Goal: Download file/media

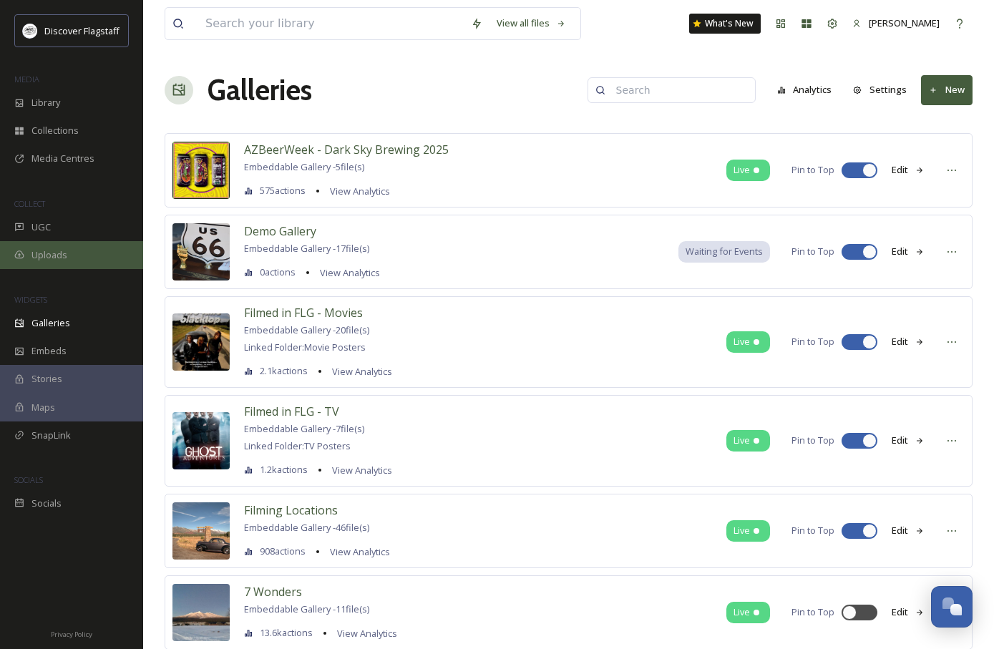
click at [51, 257] on span "Uploads" at bounding box center [49, 255] width 36 height 14
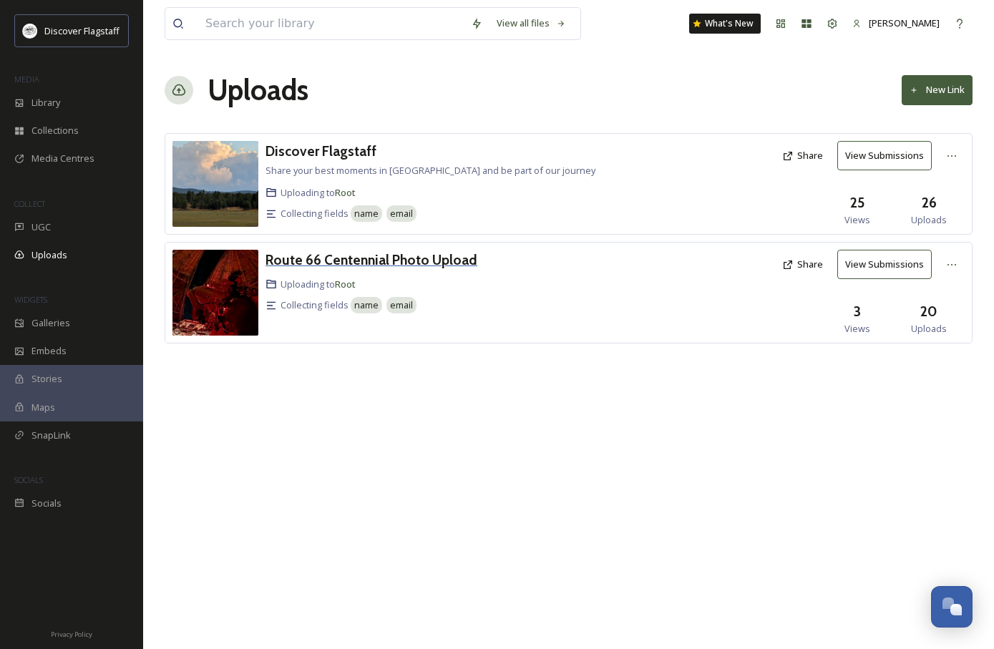
click at [447, 260] on h3 "Route 66 Centennial Photo Upload" at bounding box center [372, 259] width 212 height 17
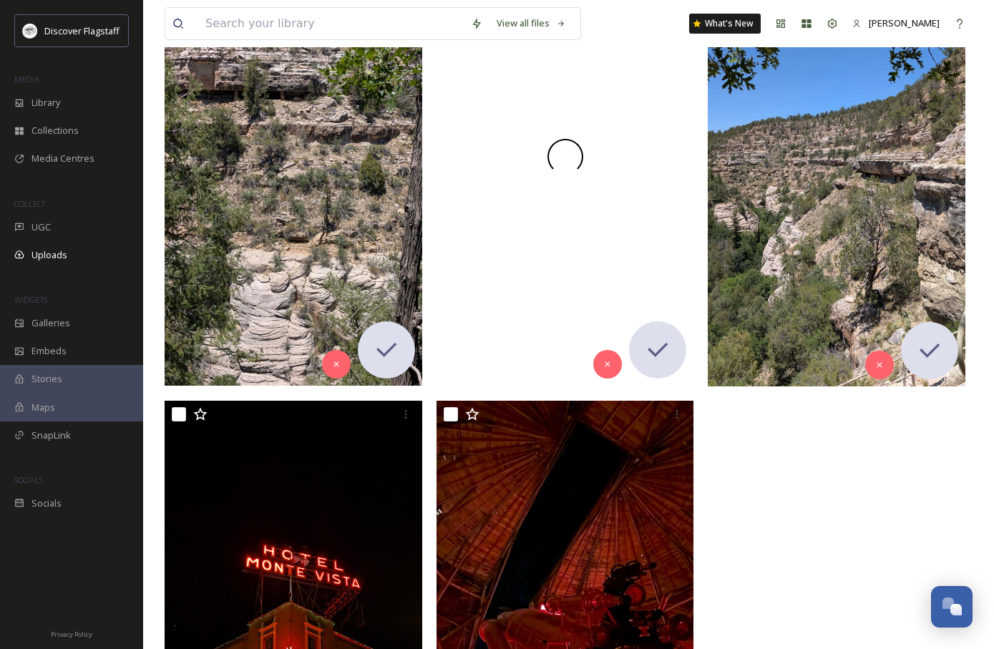
scroll to position [2000, 0]
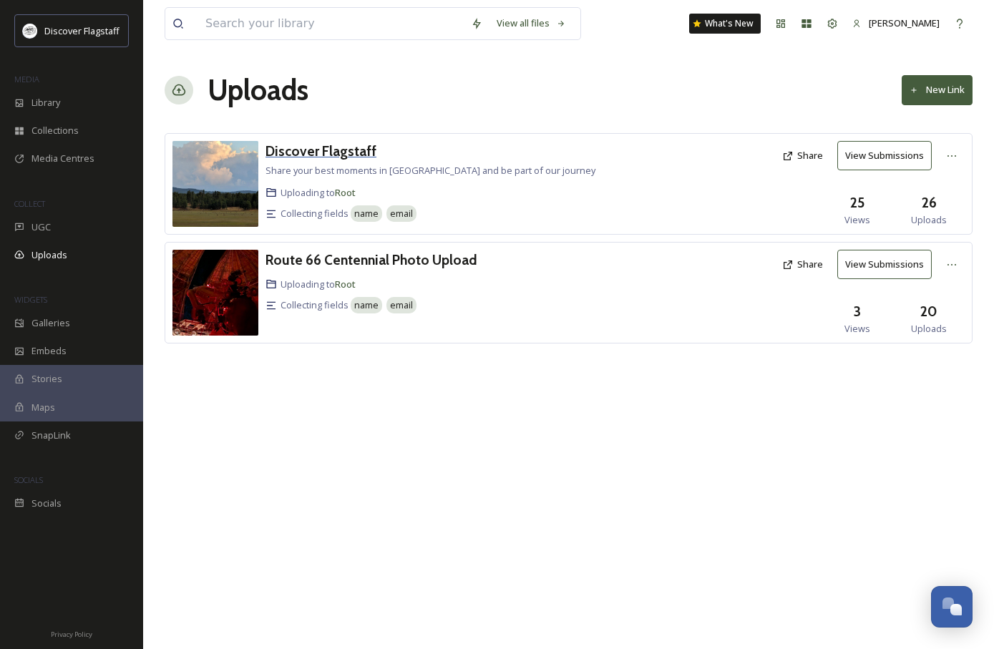
click at [329, 157] on h3 "Discover Flagstaff" at bounding box center [321, 150] width 111 height 17
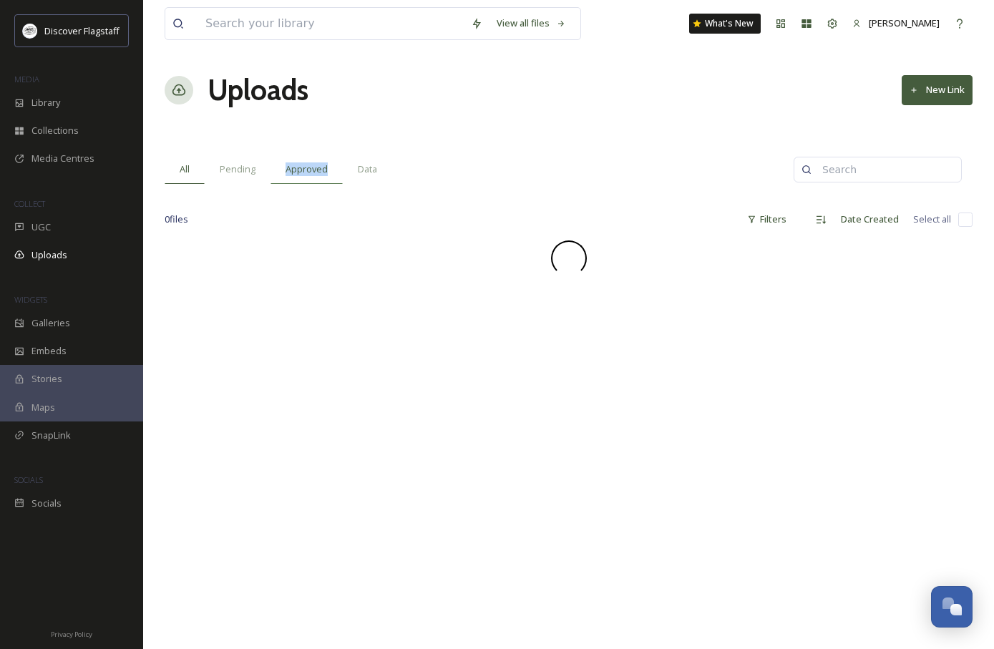
click at [329, 157] on div "Approved" at bounding box center [307, 169] width 72 height 29
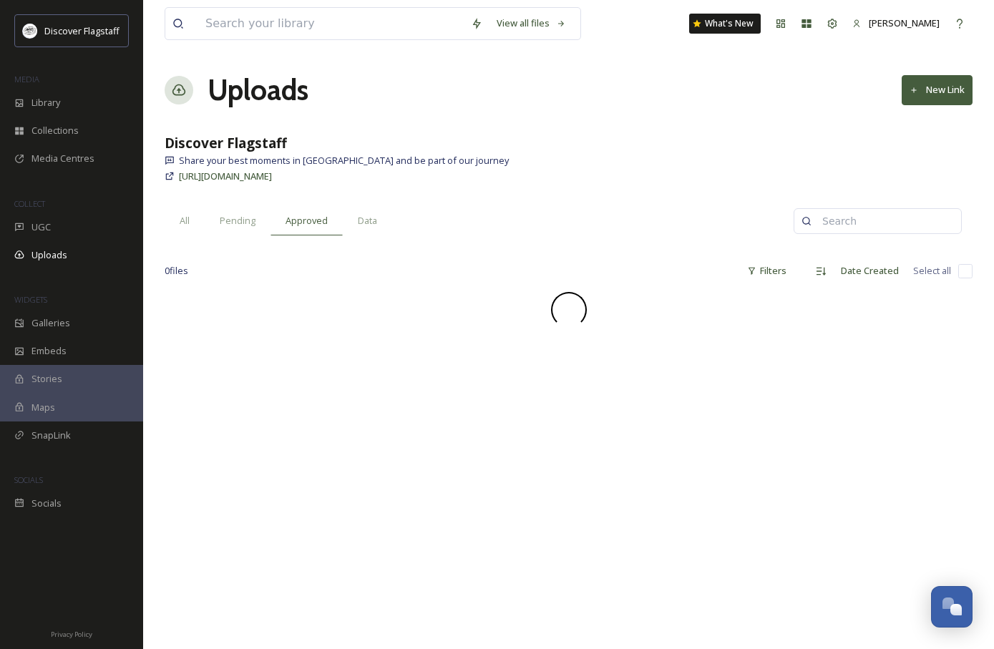
click at [371, 113] on div "View all files What's New [PERSON_NAME] Uploads New Link Discover Flagstaff Sha…" at bounding box center [568, 470] width 851 height 941
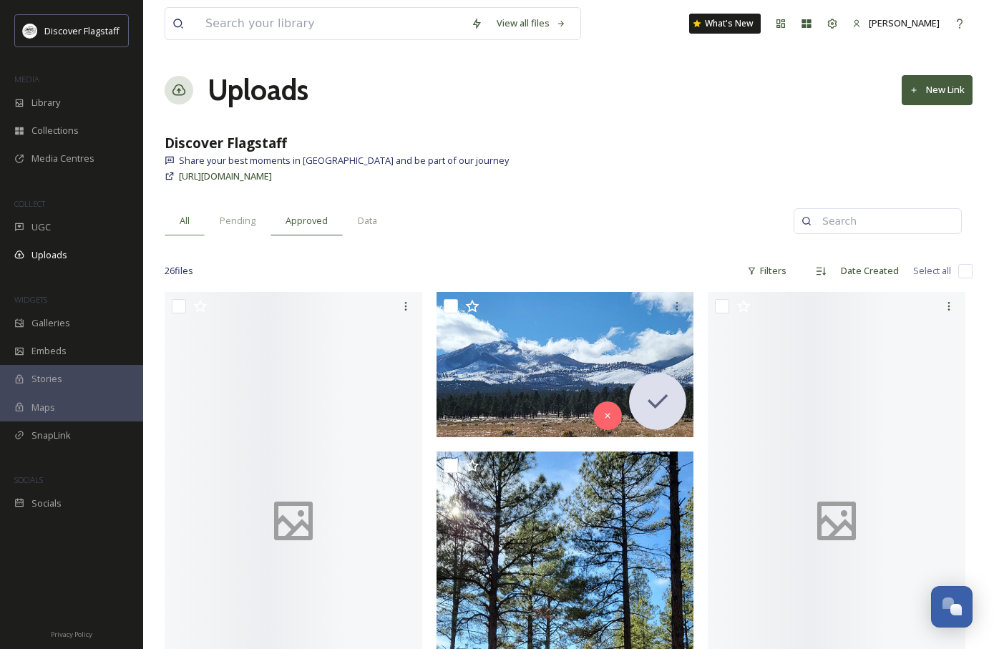
click at [185, 220] on span "All" at bounding box center [185, 221] width 10 height 14
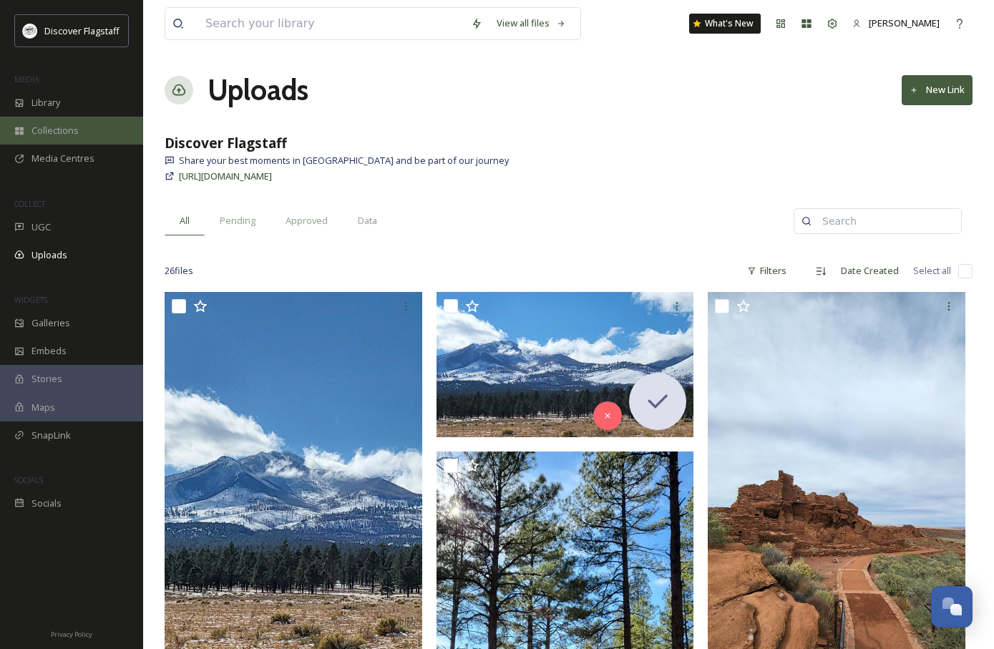
click at [60, 125] on span "Collections" at bounding box center [54, 131] width 47 height 14
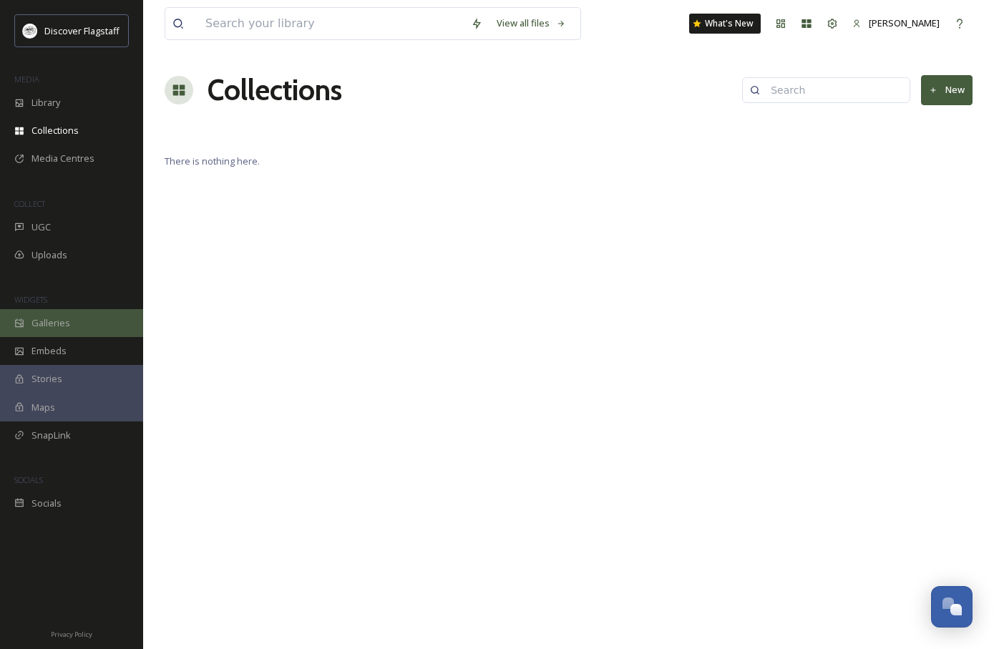
click at [48, 321] on span "Galleries" at bounding box center [50, 323] width 39 height 14
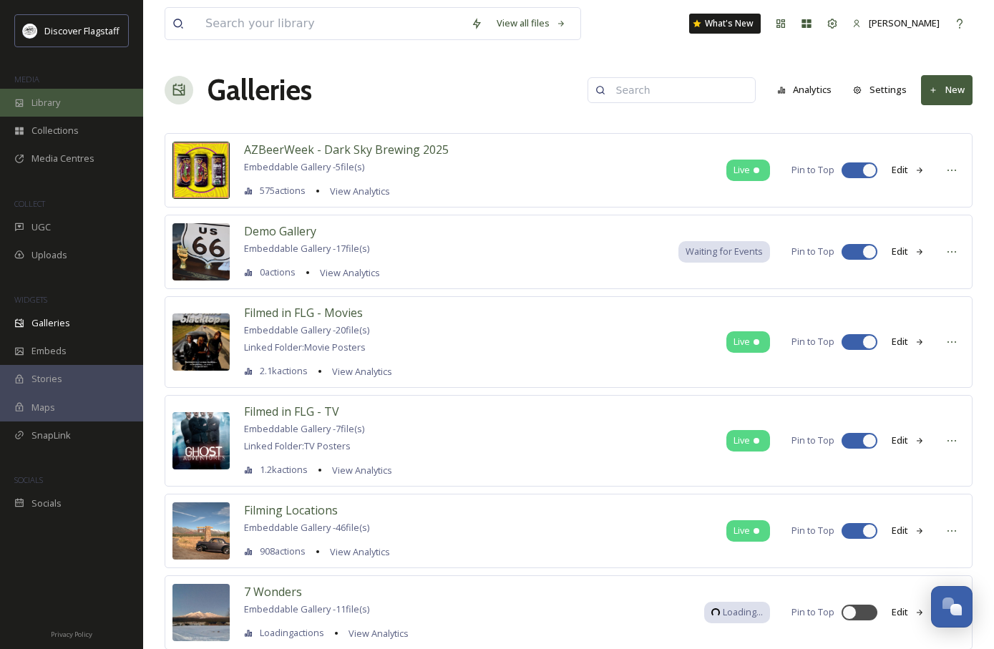
click at [44, 108] on span "Library" at bounding box center [45, 103] width 29 height 14
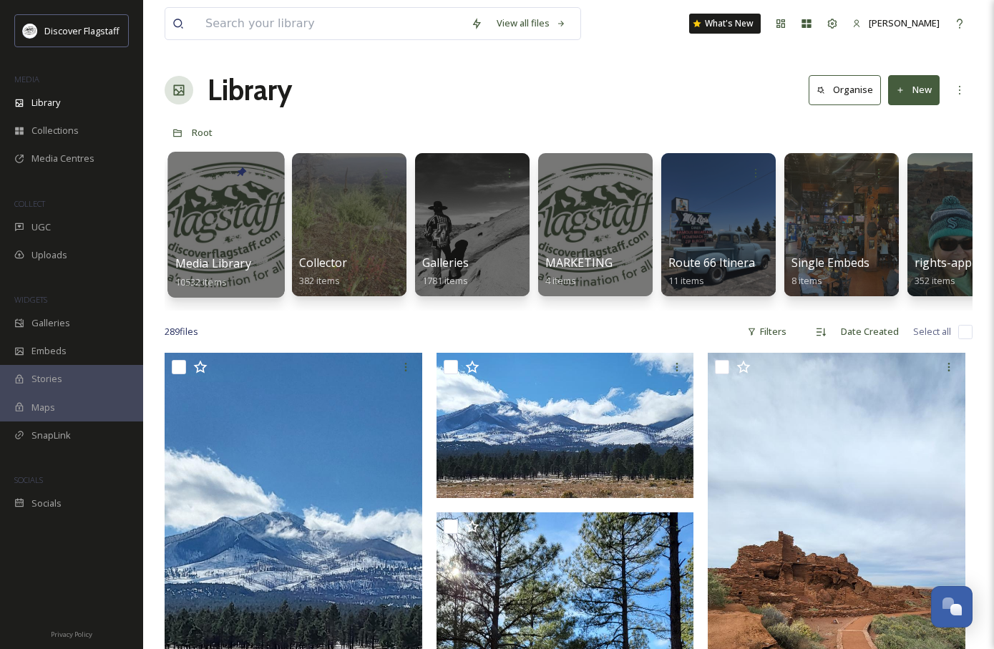
click at [193, 256] on span "Media Library" at bounding box center [213, 264] width 76 height 16
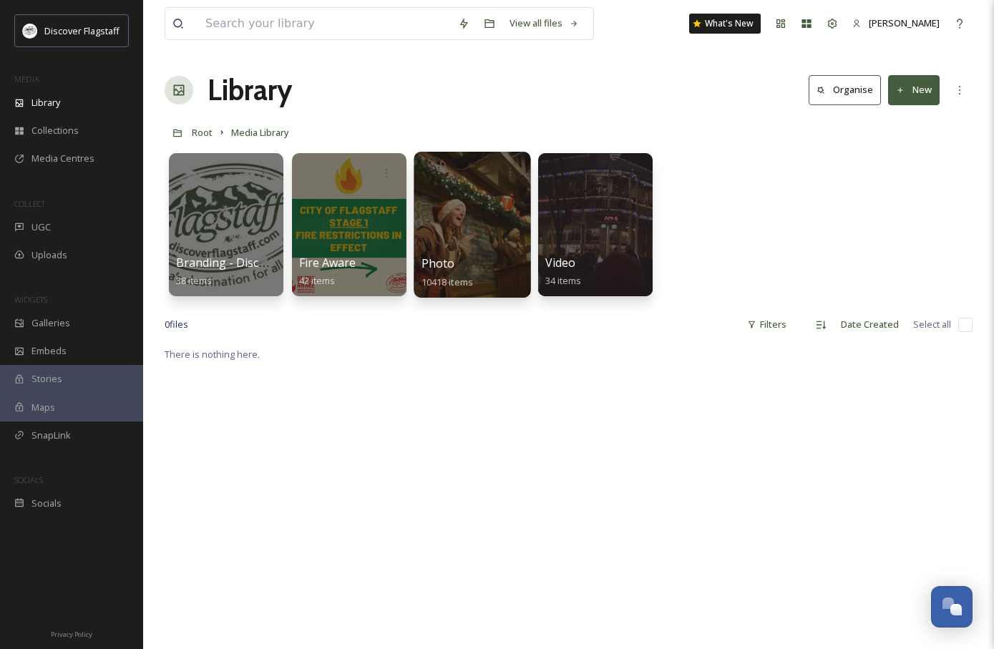
click at [449, 268] on span "Photo" at bounding box center [439, 264] width 34 height 16
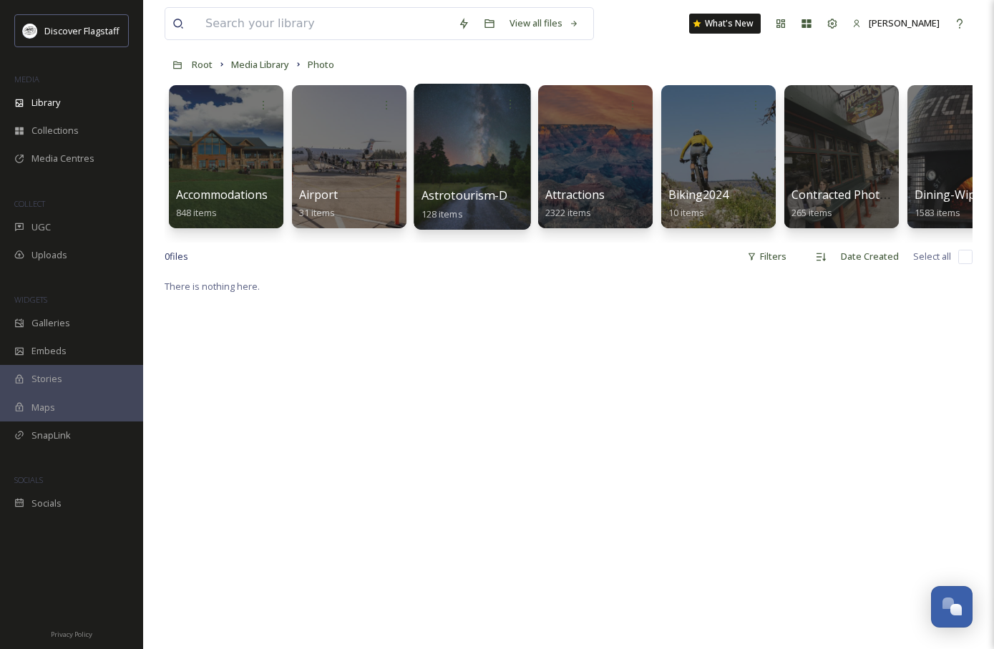
click at [462, 147] on div at bounding box center [472, 157] width 117 height 146
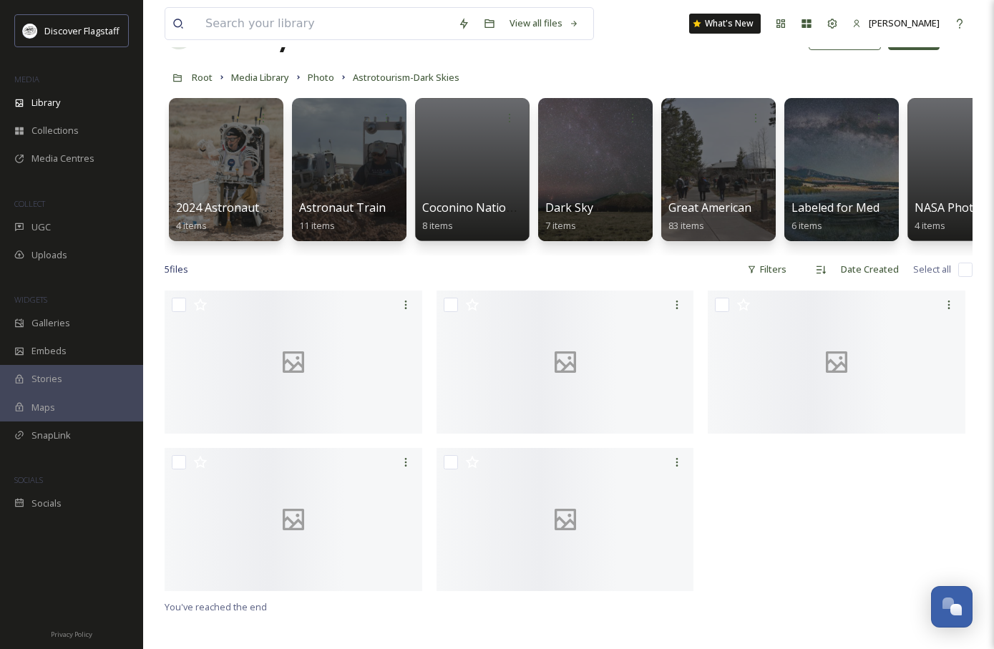
scroll to position [42, 0]
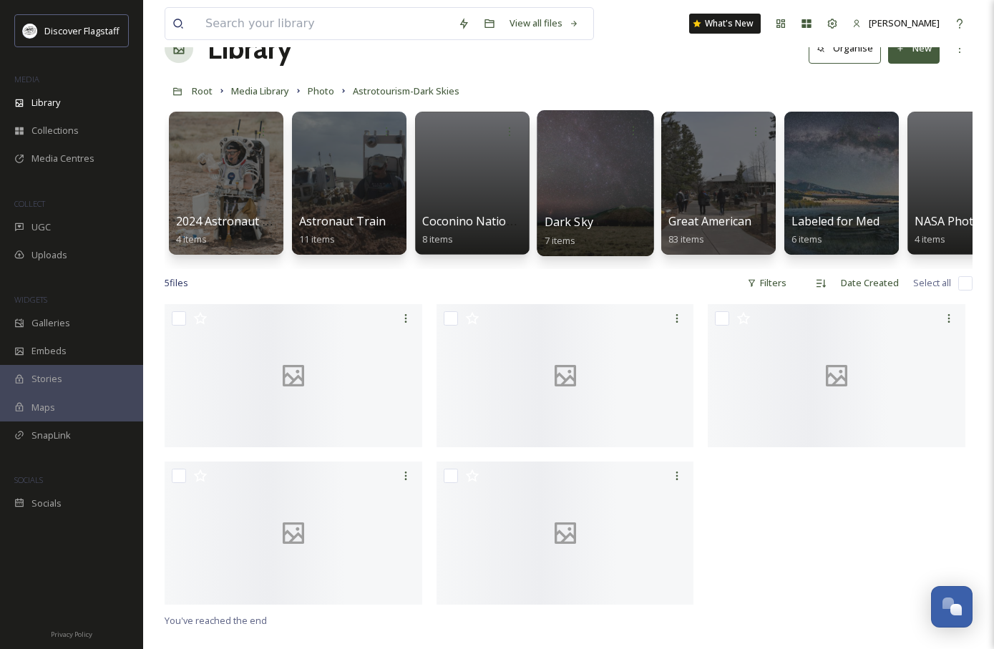
click at [614, 213] on div at bounding box center [595, 183] width 117 height 146
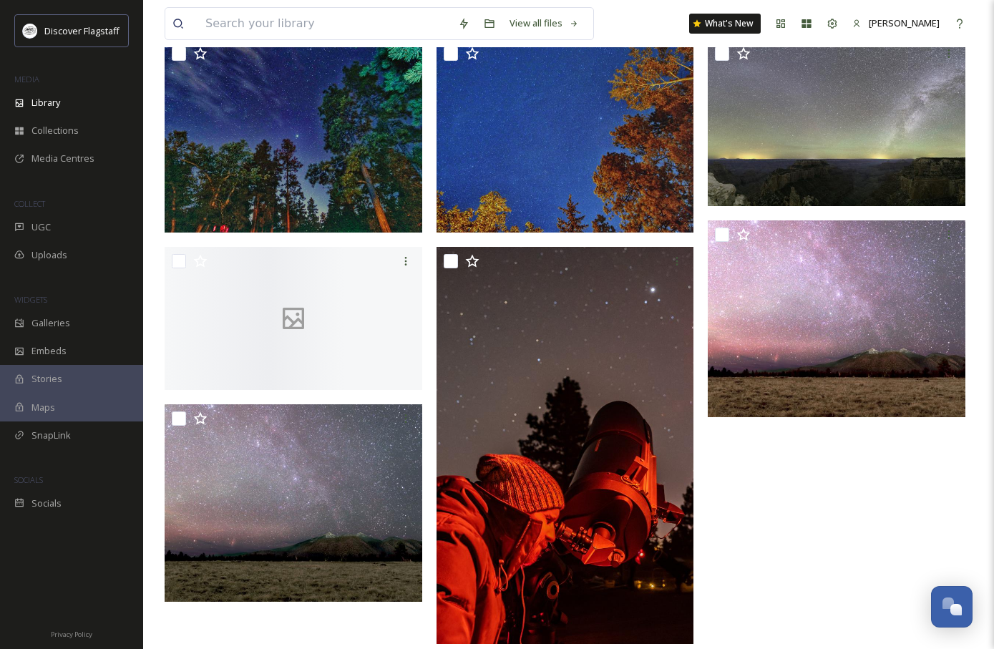
scroll to position [195, 0]
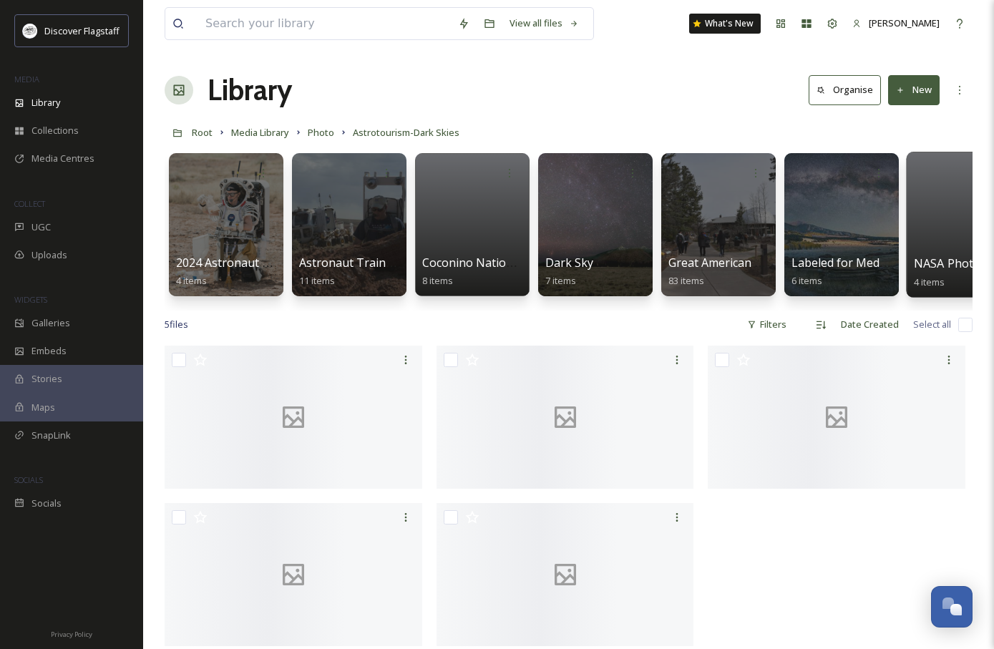
scroll to position [0, 54]
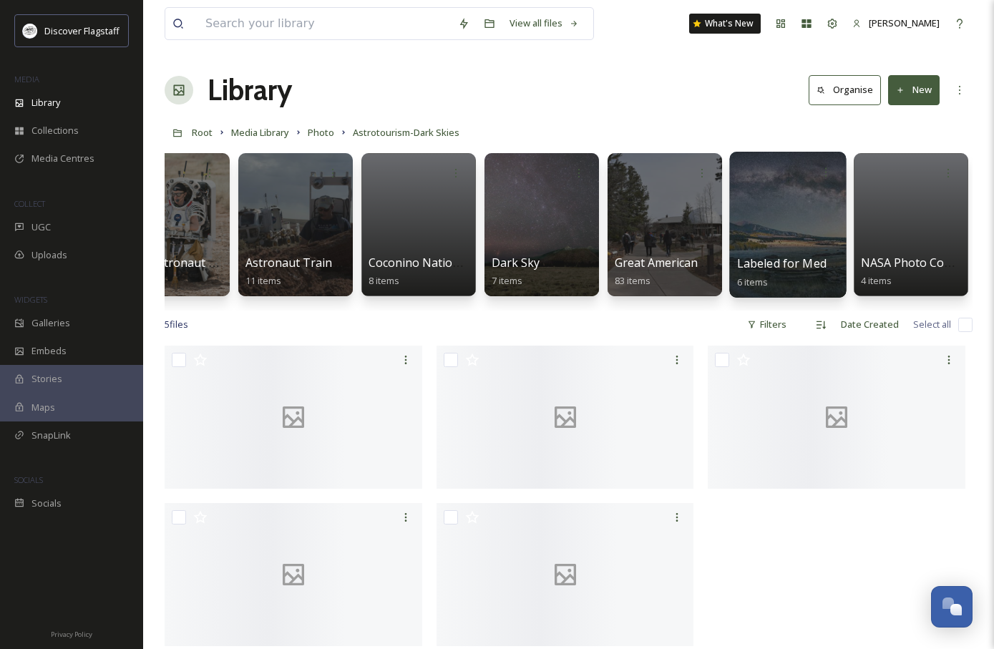
click at [794, 211] on div at bounding box center [787, 225] width 117 height 146
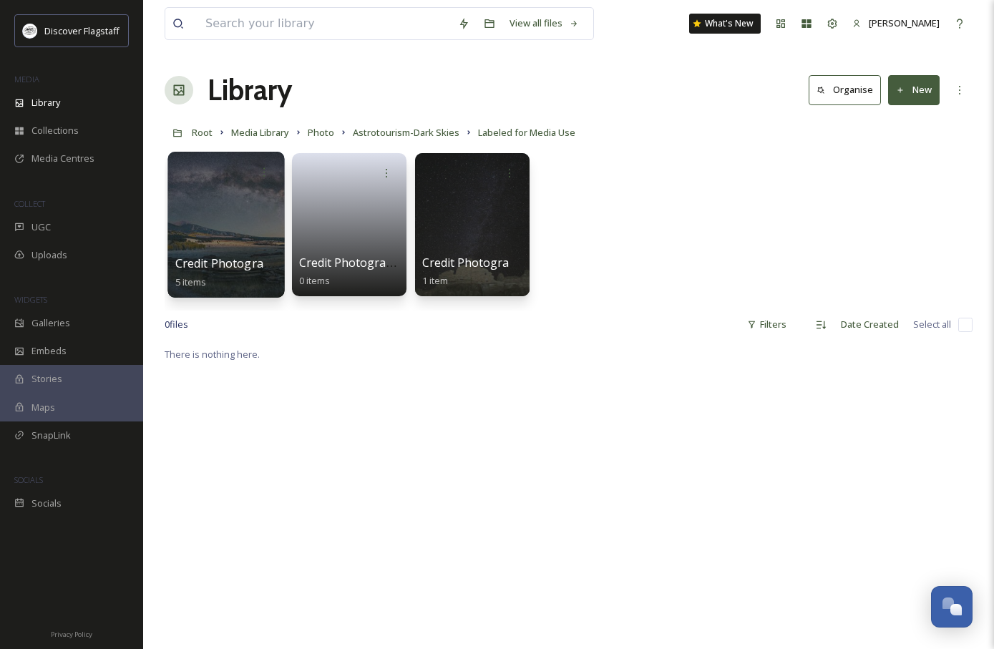
click at [228, 215] on div at bounding box center [225, 225] width 117 height 146
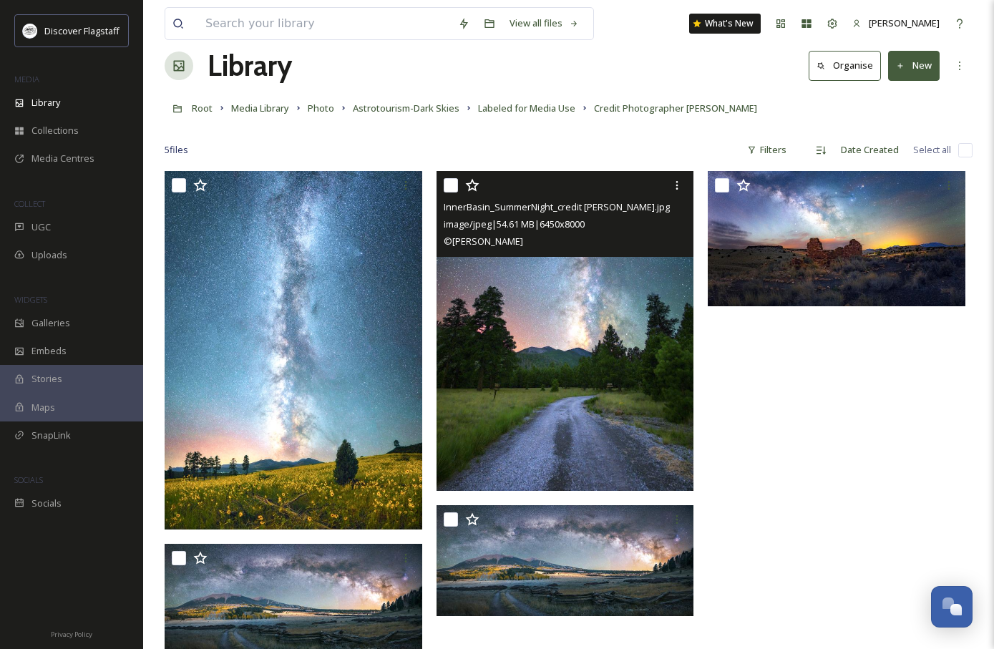
scroll to position [26, 0]
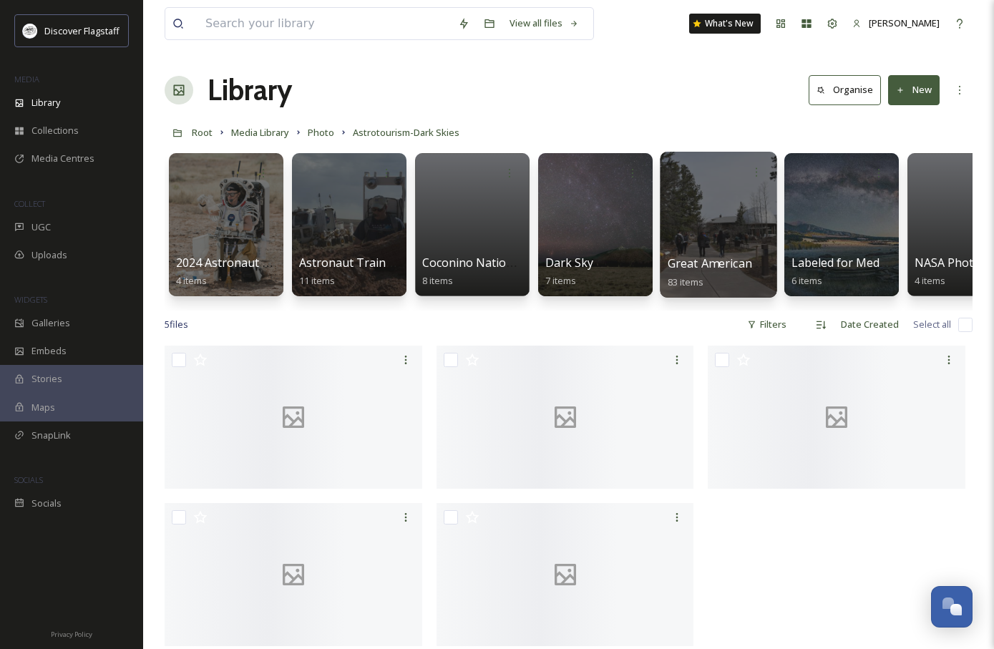
click at [710, 233] on div at bounding box center [718, 225] width 117 height 146
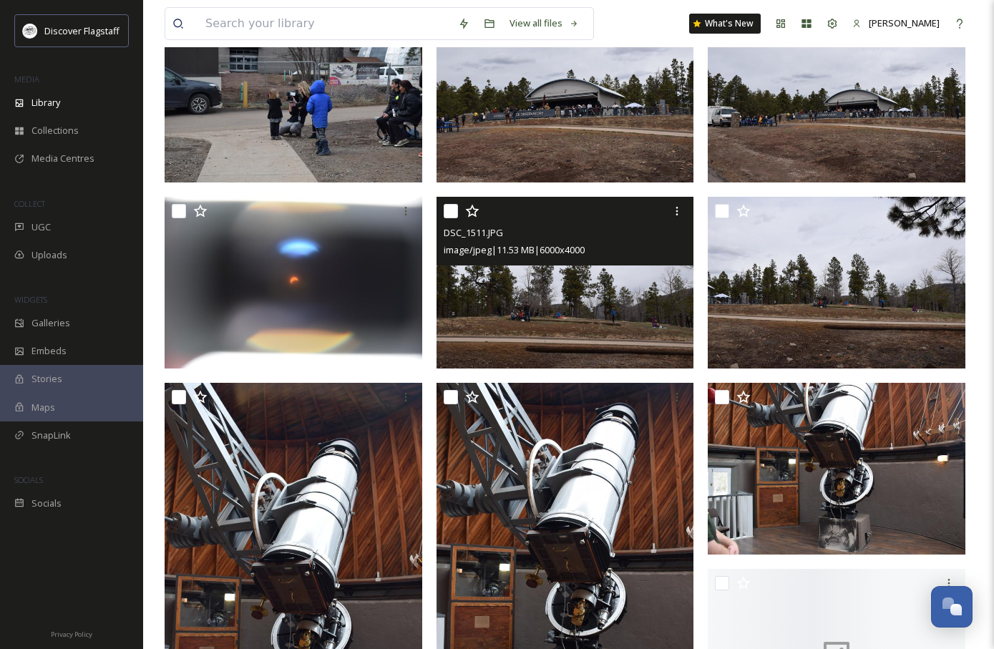
scroll to position [1872, 0]
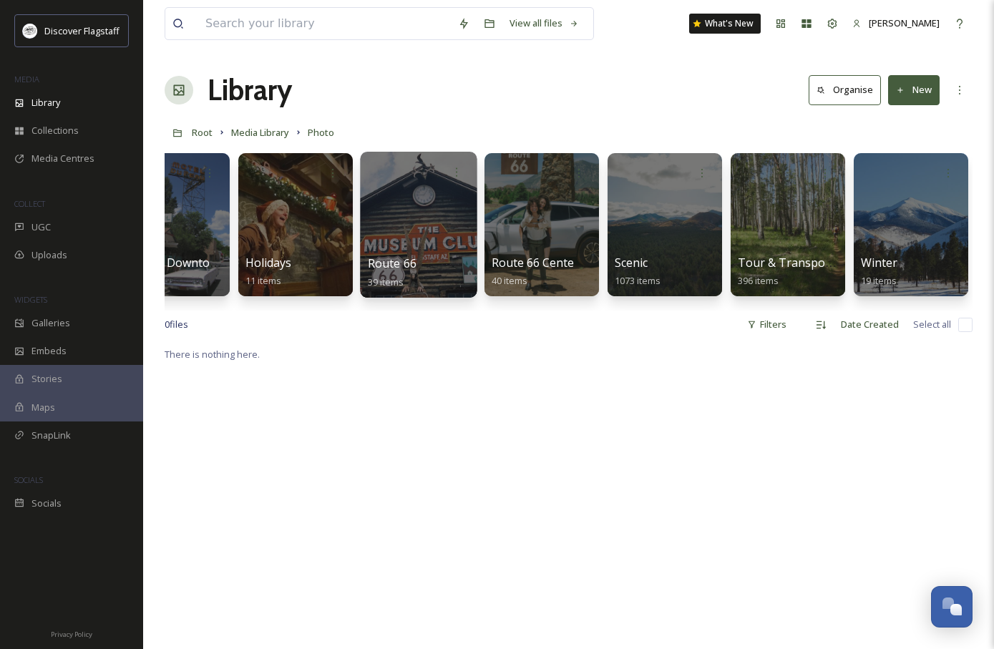
scroll to position [0, 1408]
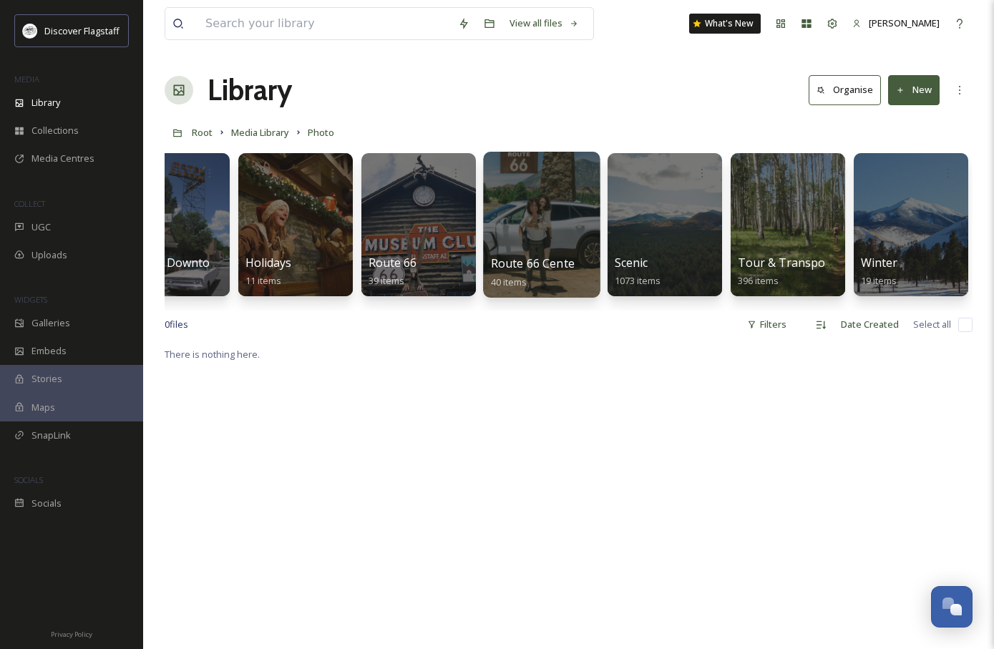
click at [532, 261] on span "Route 66 Centennial - Outlive Creative" at bounding box center [595, 264] width 208 height 16
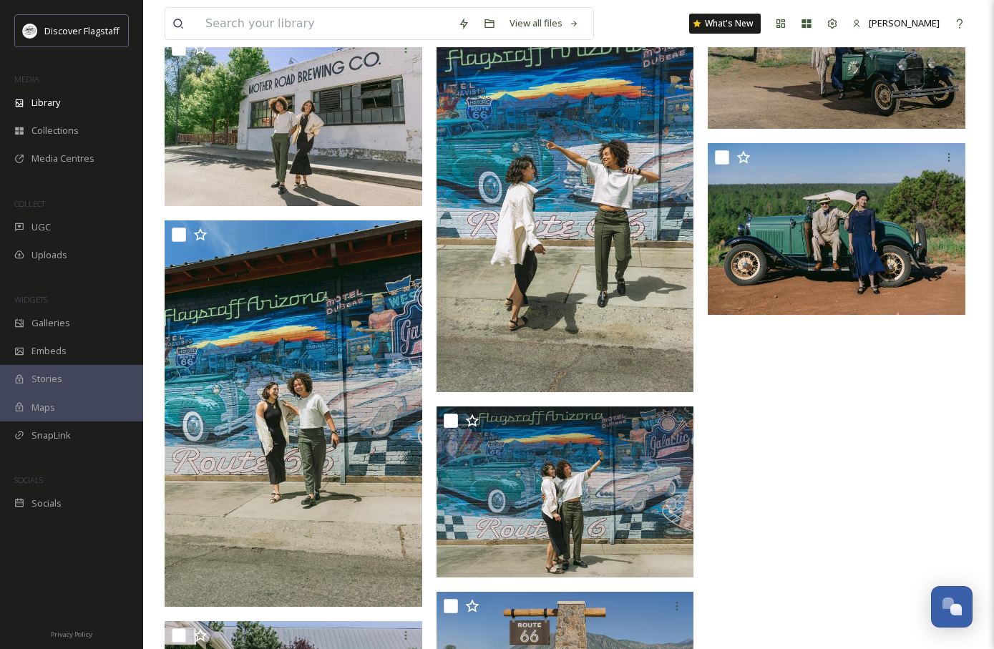
scroll to position [2478, 0]
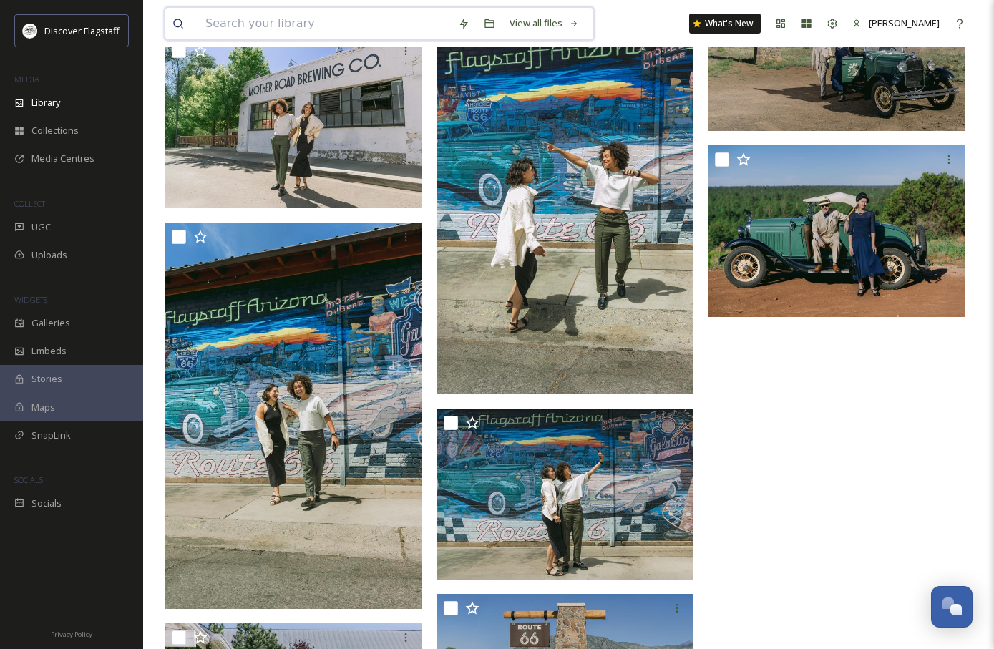
click at [326, 27] on input at bounding box center [324, 23] width 253 height 31
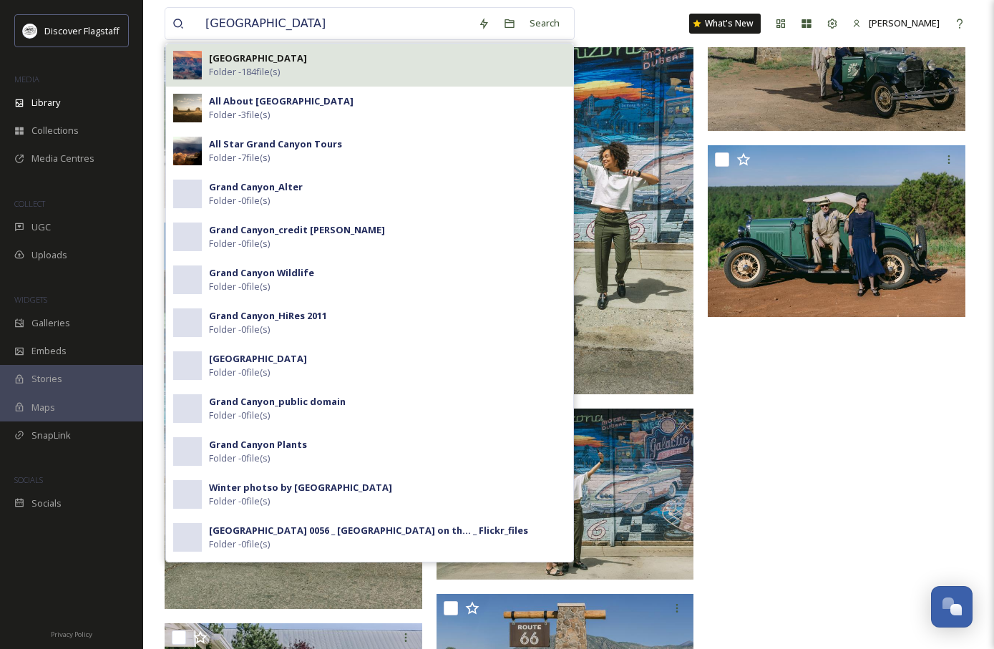
click at [182, 64] on img at bounding box center [187, 65] width 29 height 29
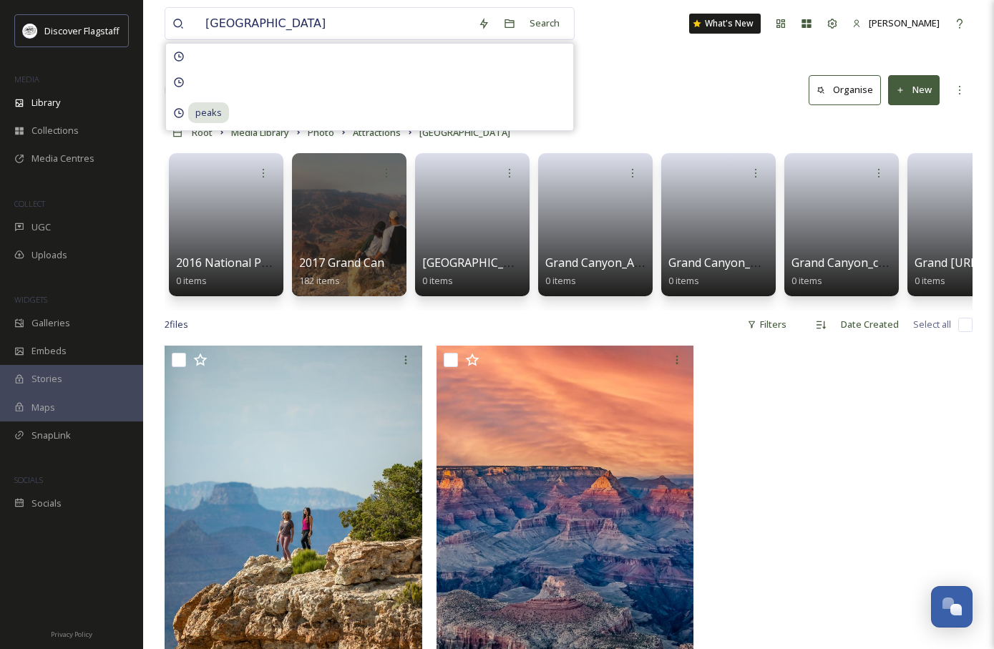
click at [619, 77] on div "Library Organise New" at bounding box center [569, 90] width 808 height 43
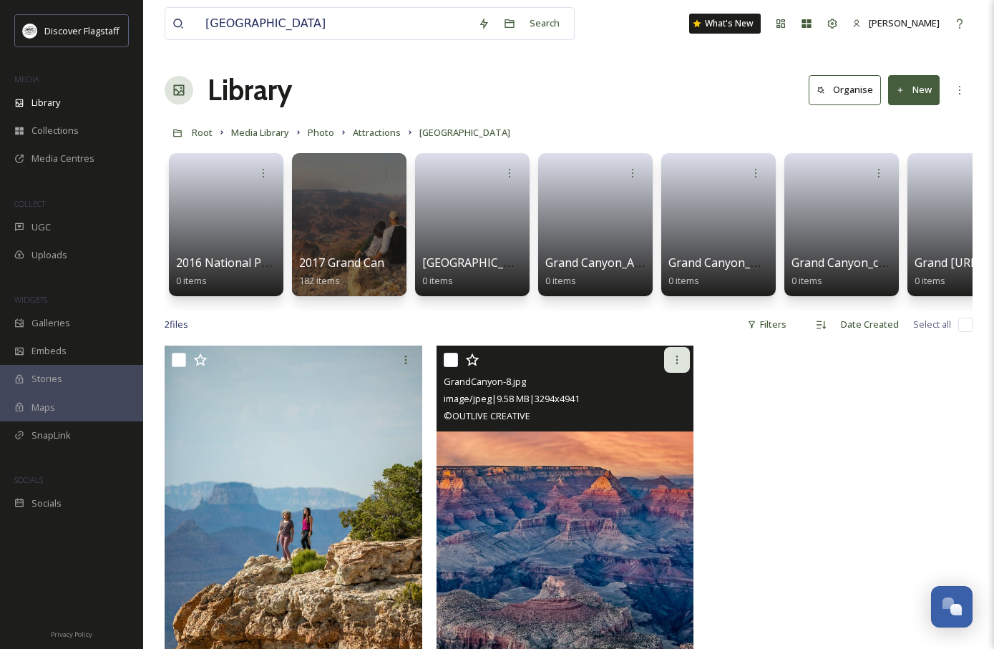
click at [680, 357] on icon at bounding box center [676, 359] width 11 height 11
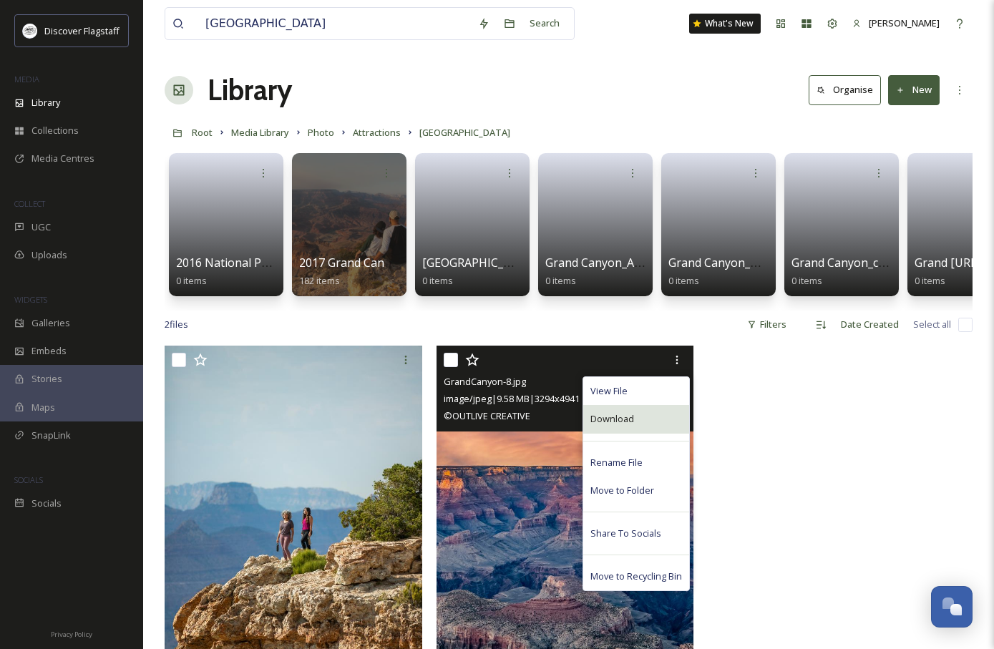
click at [633, 423] on div "Download" at bounding box center [636, 419] width 106 height 28
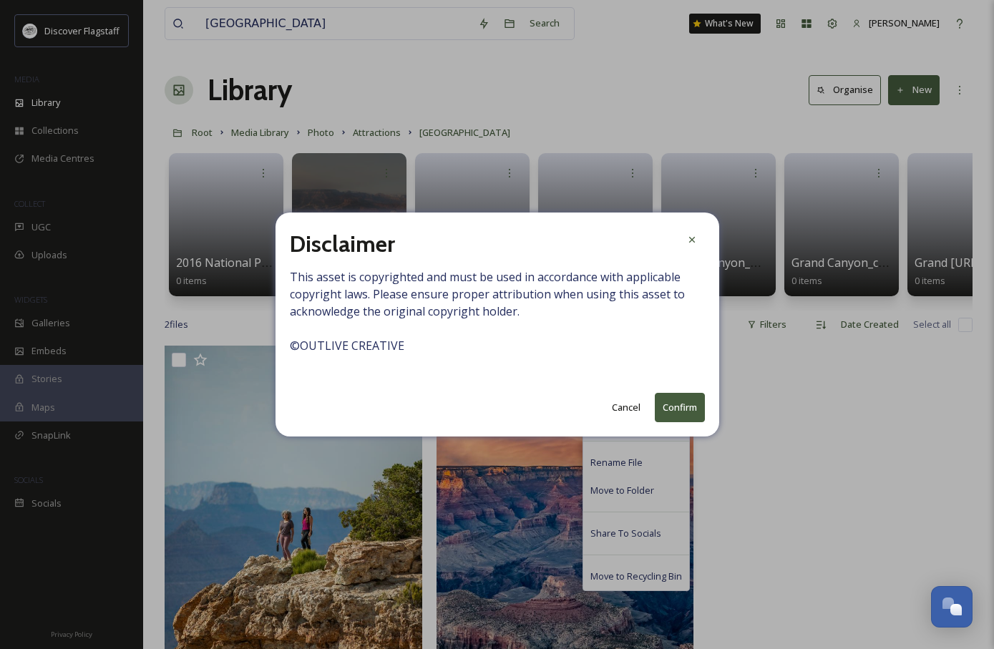
click at [674, 410] on button "Confirm" at bounding box center [680, 407] width 50 height 29
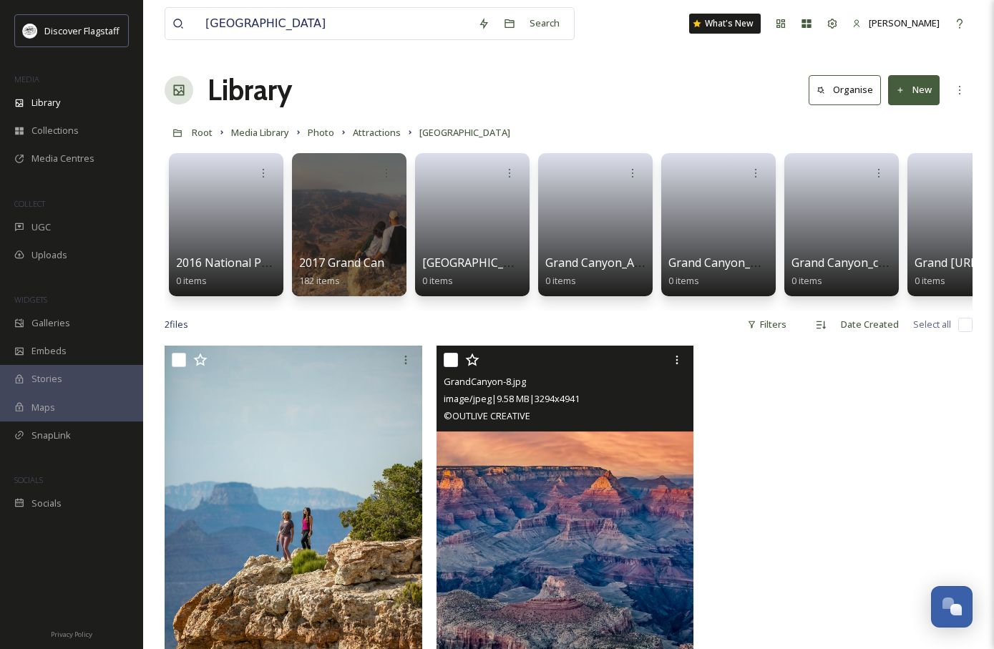
scroll to position [7, 0]
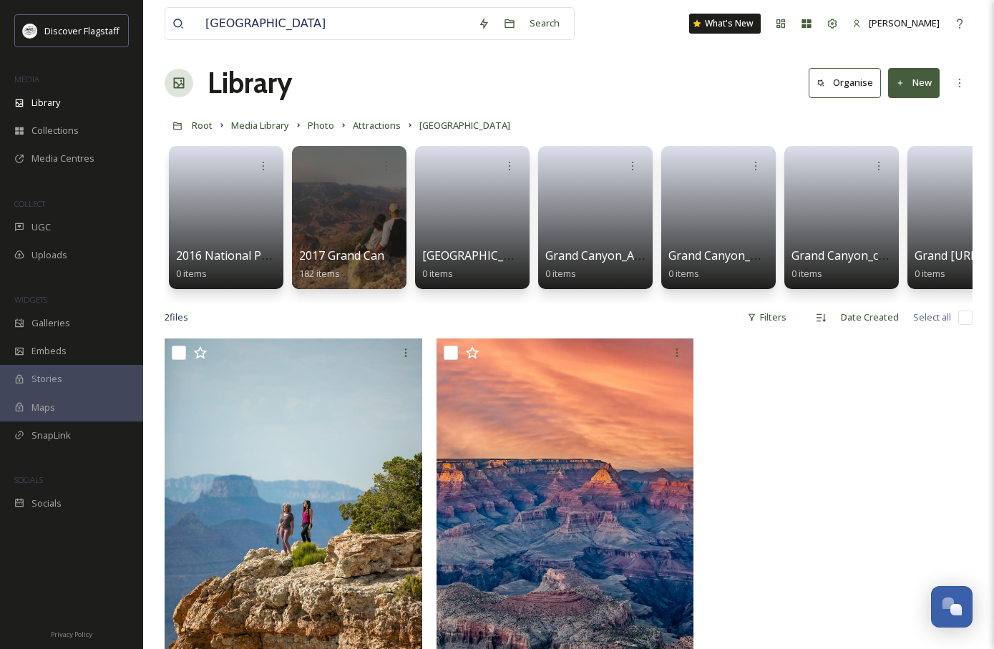
click at [753, 487] on div at bounding box center [840, 536] width 265 height 394
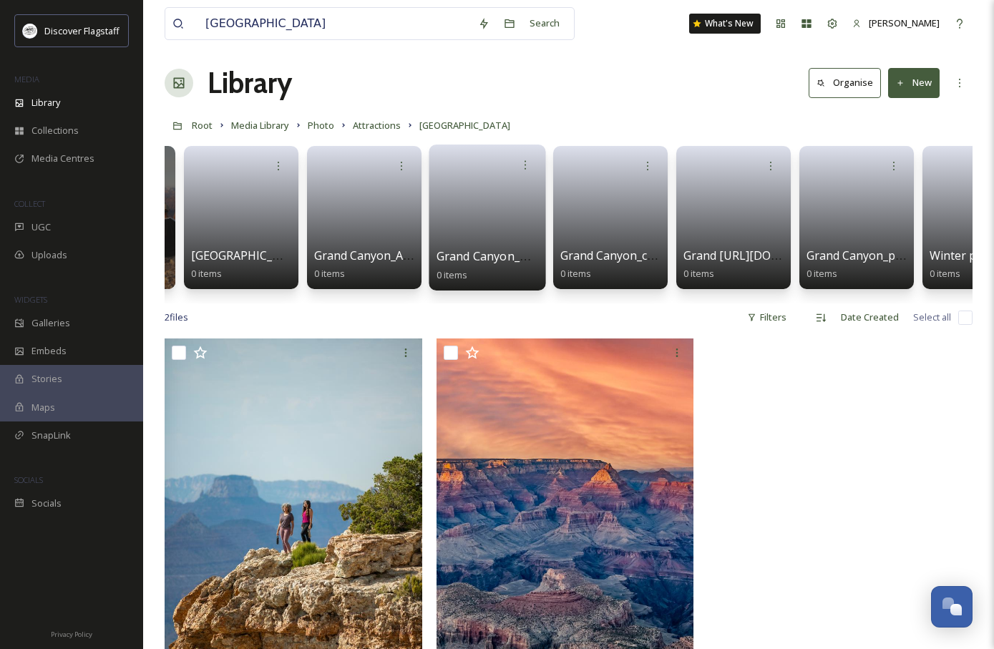
scroll to position [0, 0]
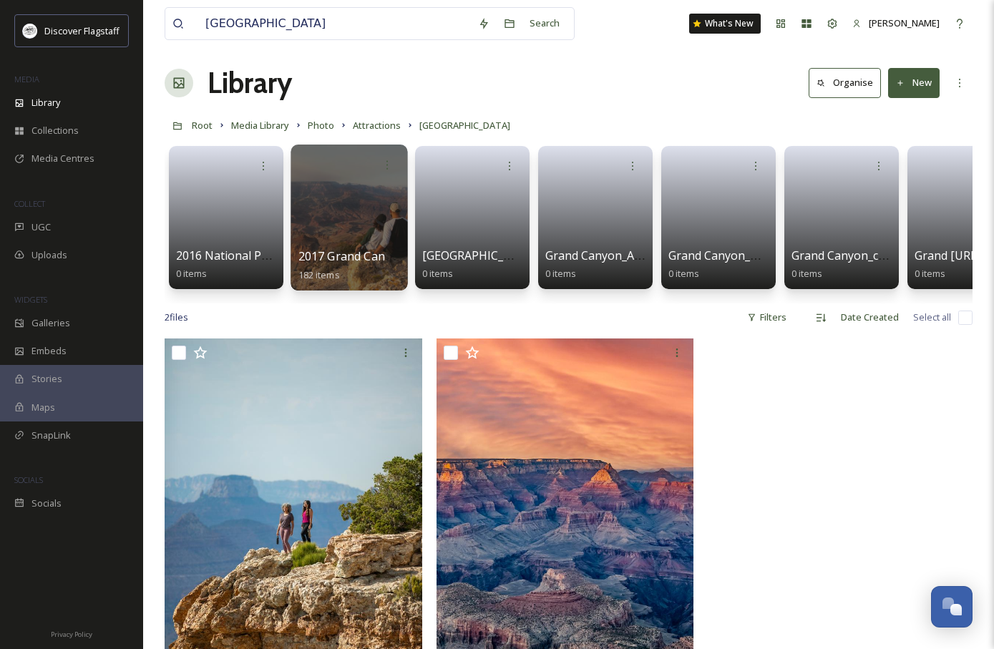
click at [327, 251] on span "2017 Grand Canyon_Melissa Dunstan" at bounding box center [400, 256] width 205 height 16
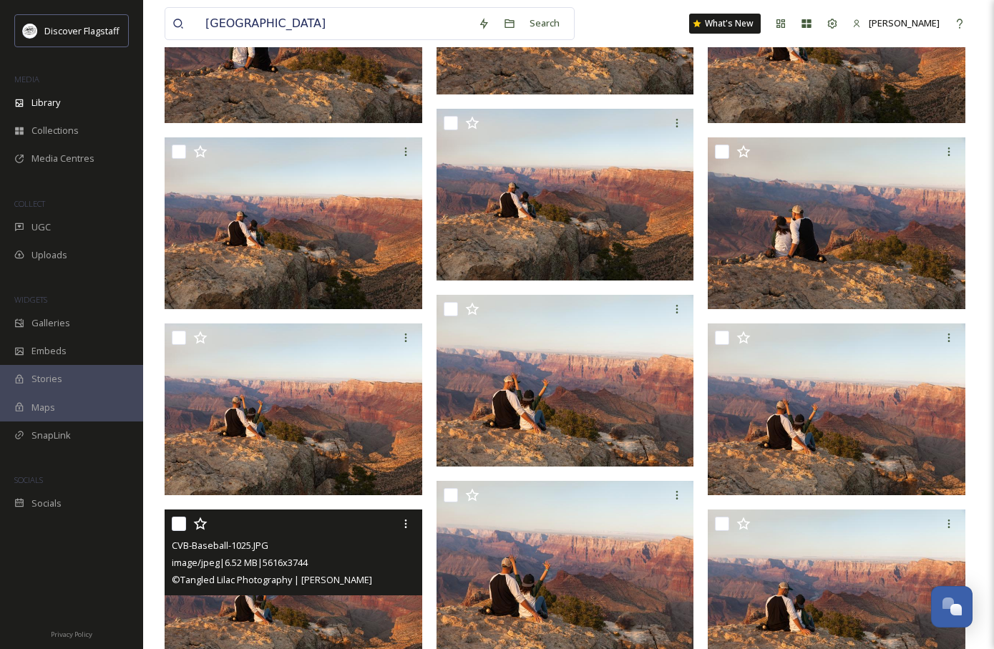
scroll to position [9434, 0]
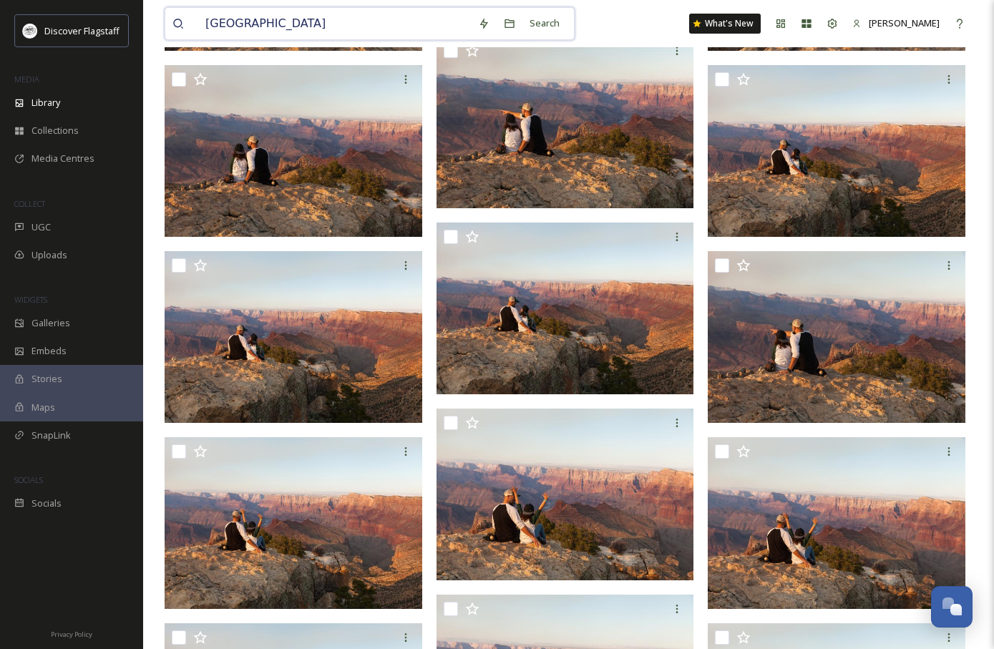
click at [353, 30] on input "[GEOGRAPHIC_DATA]" at bounding box center [334, 23] width 273 height 31
click at [352, 30] on input "[GEOGRAPHIC_DATA]" at bounding box center [334, 23] width 273 height 31
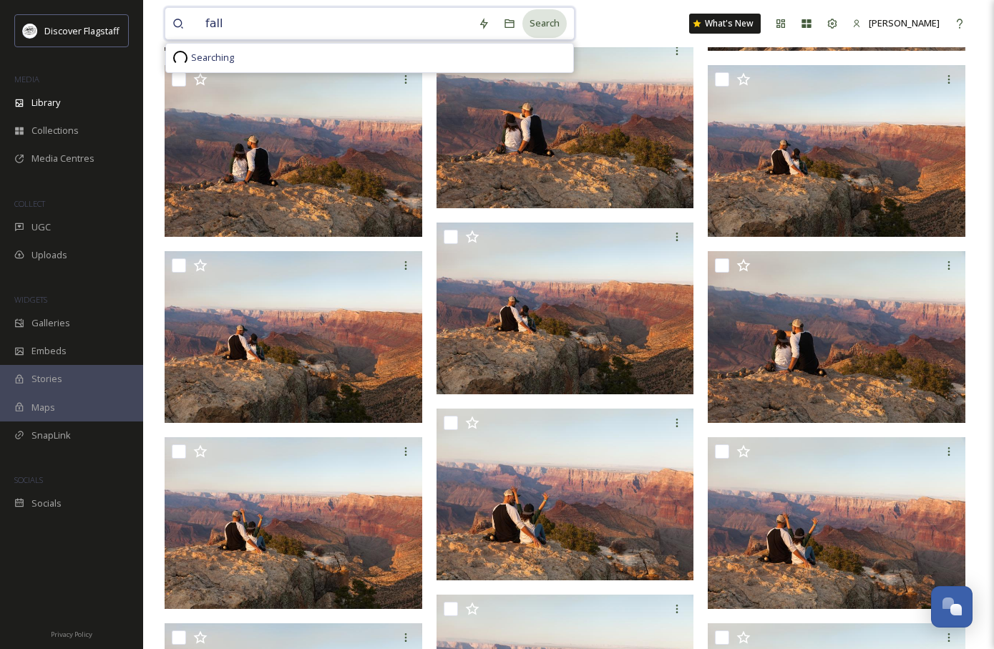
type input "fall"
click at [542, 23] on div "Search" at bounding box center [544, 23] width 44 height 28
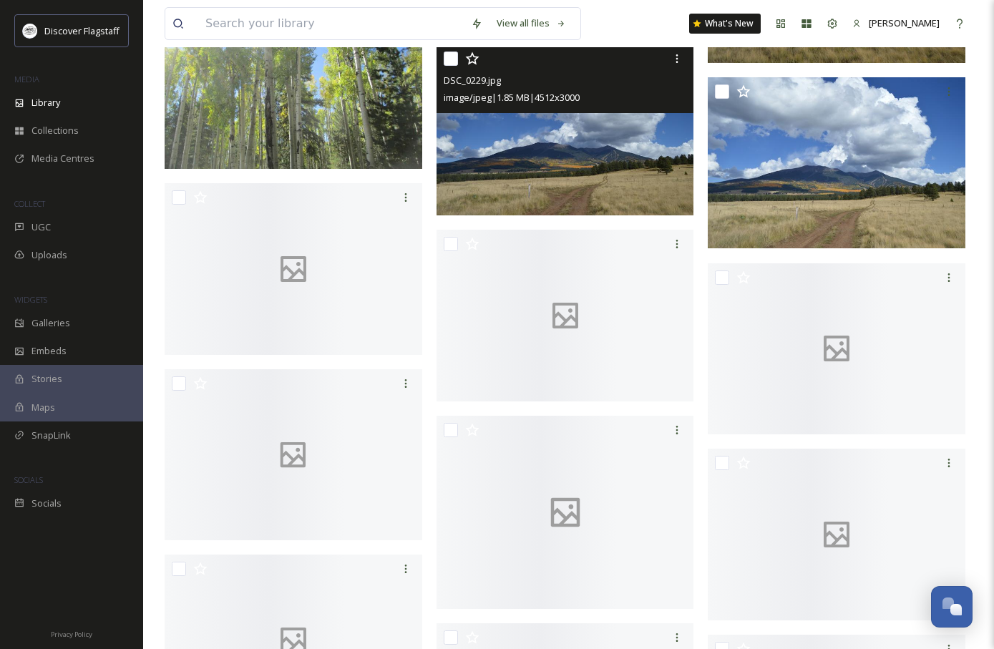
scroll to position [16044, 0]
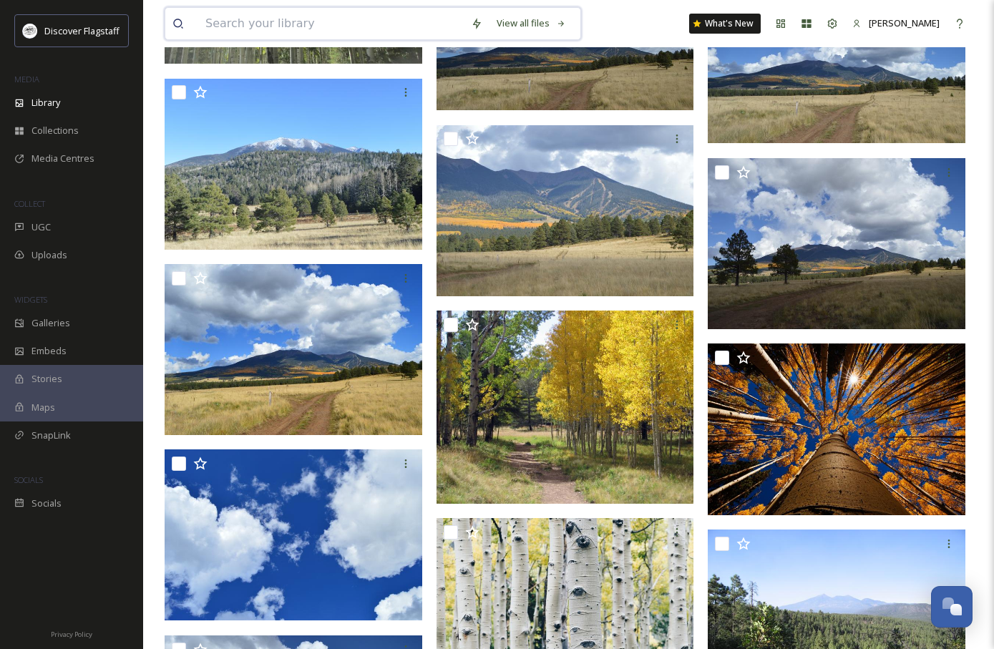
click at [346, 9] on input at bounding box center [331, 23] width 266 height 31
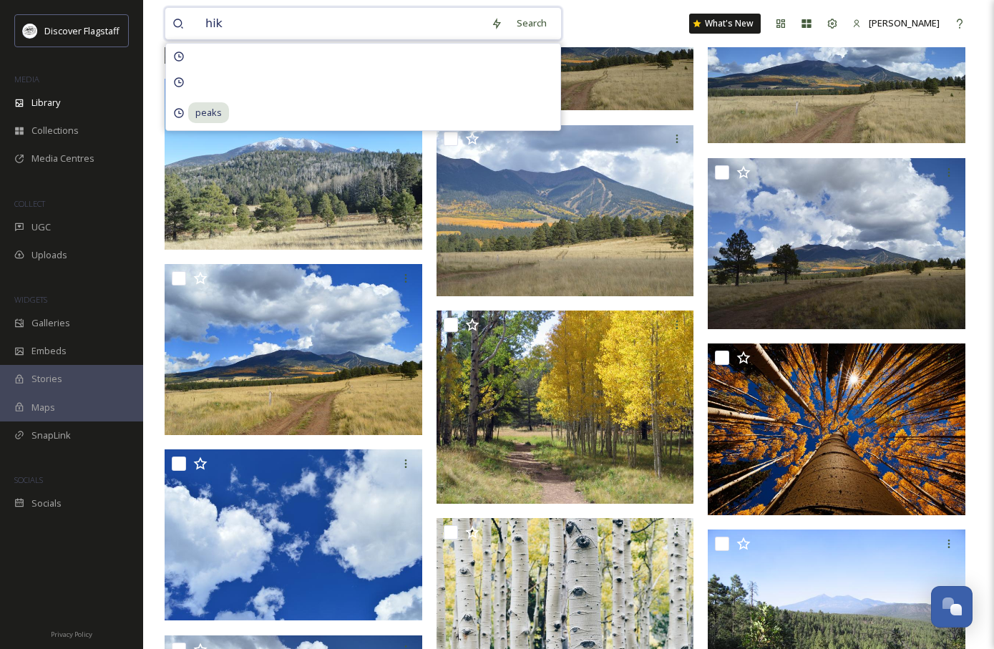
type input "hike"
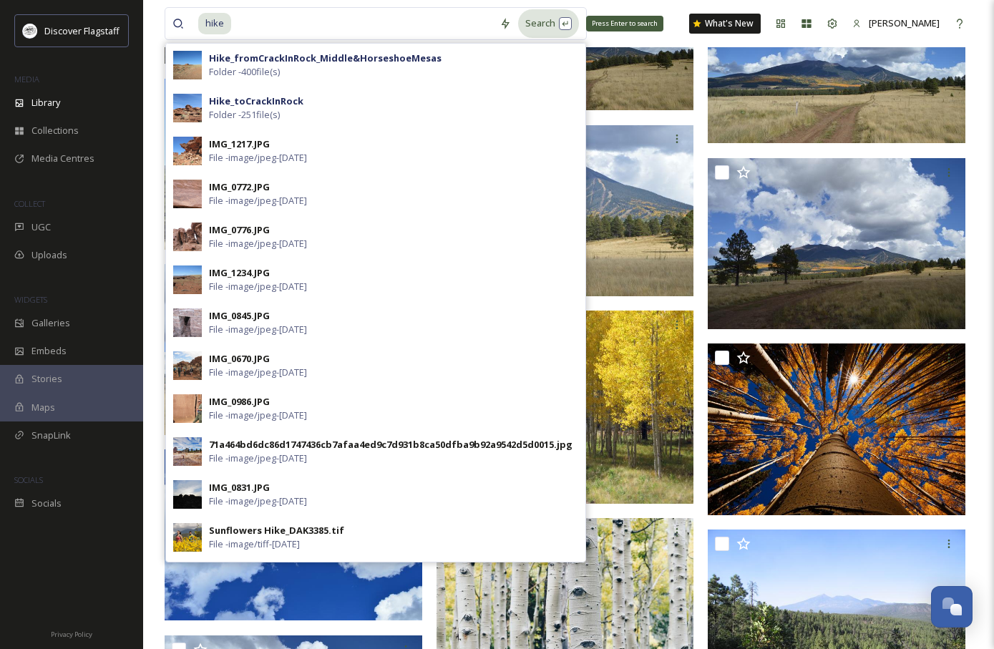
click at [526, 24] on div "Search Press Enter to search" at bounding box center [548, 23] width 61 height 28
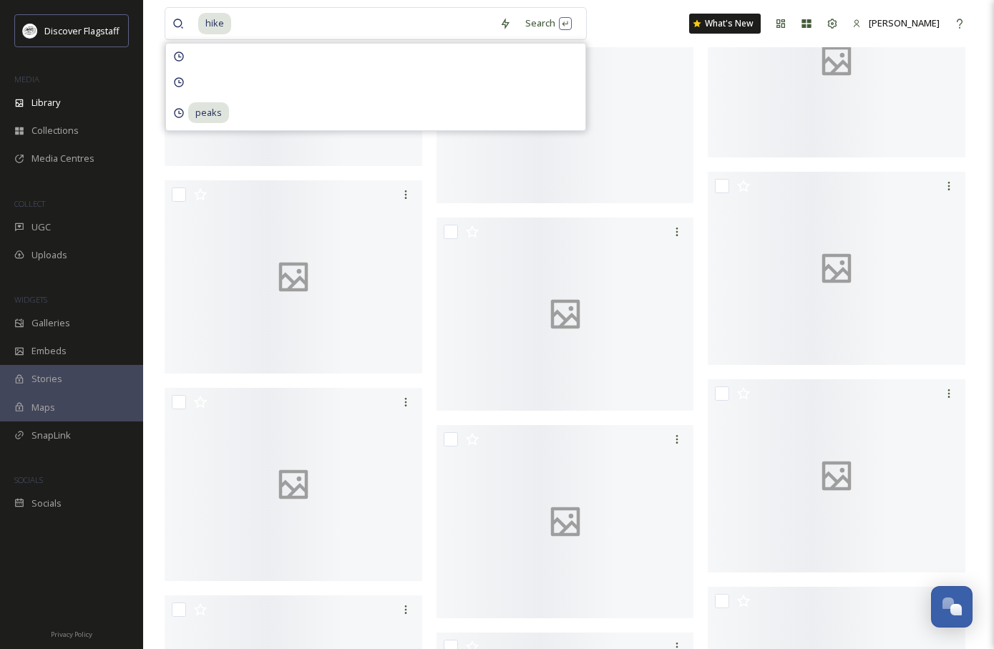
scroll to position [8906, 0]
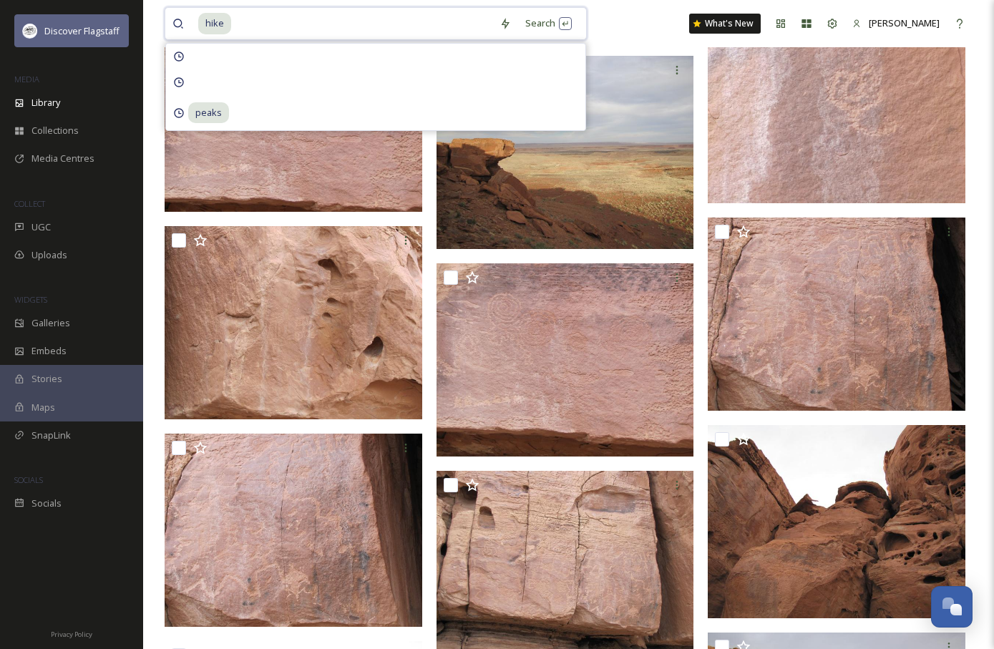
drag, startPoint x: 238, startPoint y: 19, endPoint x: 120, endPoint y: 14, distance: 118.9
type input "h"
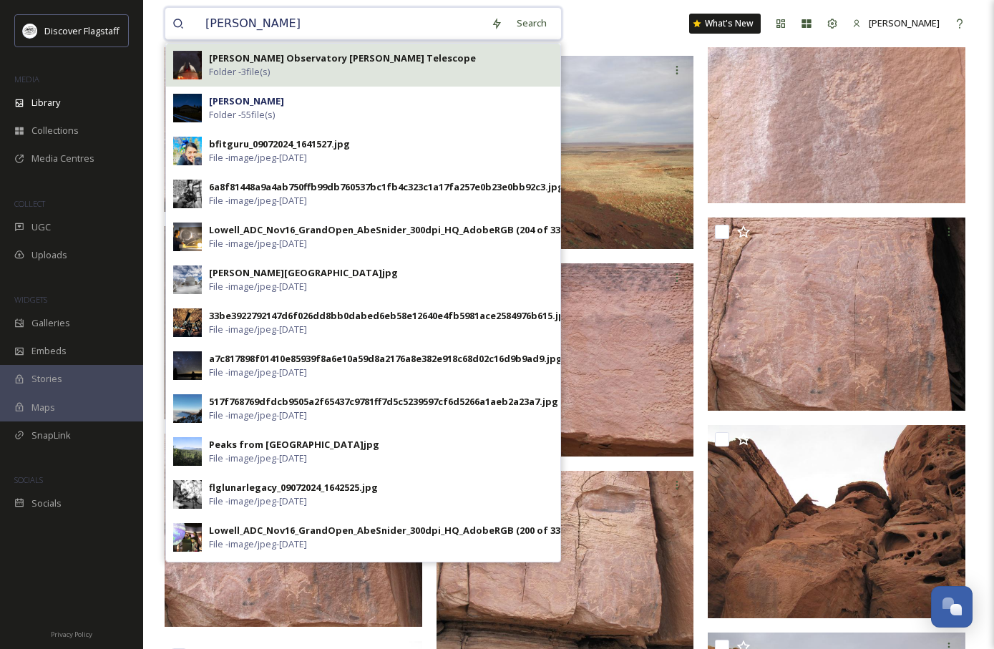
scroll to position [8901, 0]
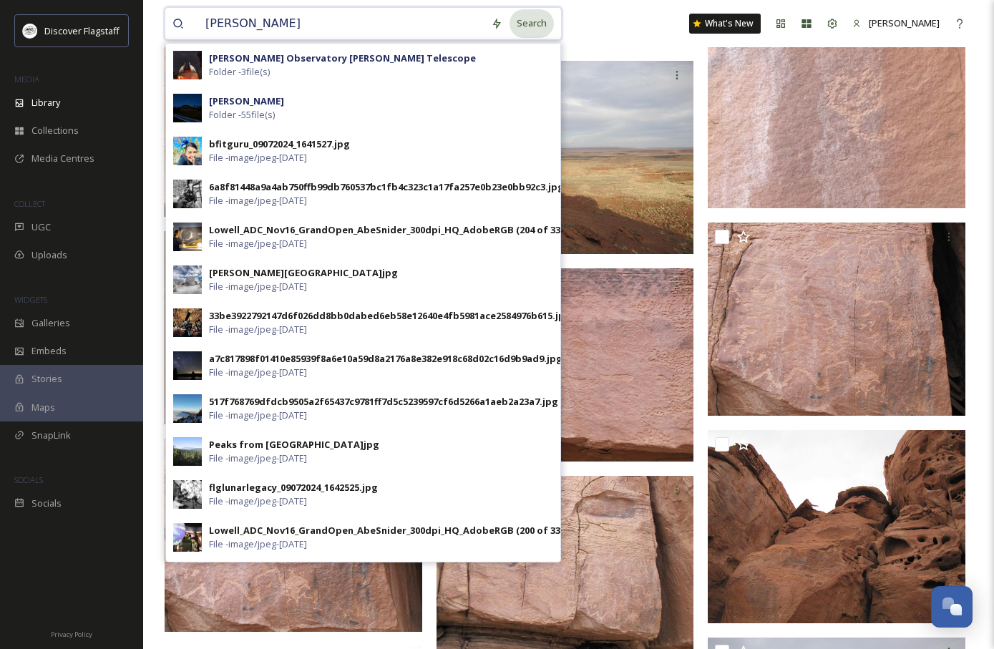
type input "[PERSON_NAME]"
click at [517, 23] on div "Search" at bounding box center [532, 23] width 44 height 28
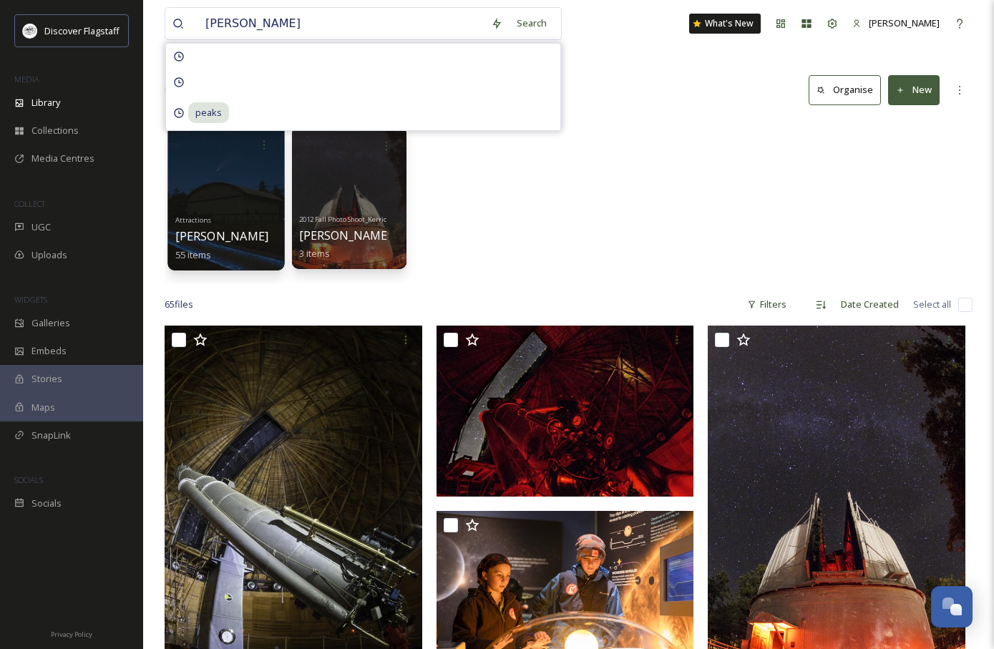
click at [180, 244] on div "Attractions [PERSON_NAME] 55 items" at bounding box center [226, 236] width 102 height 53
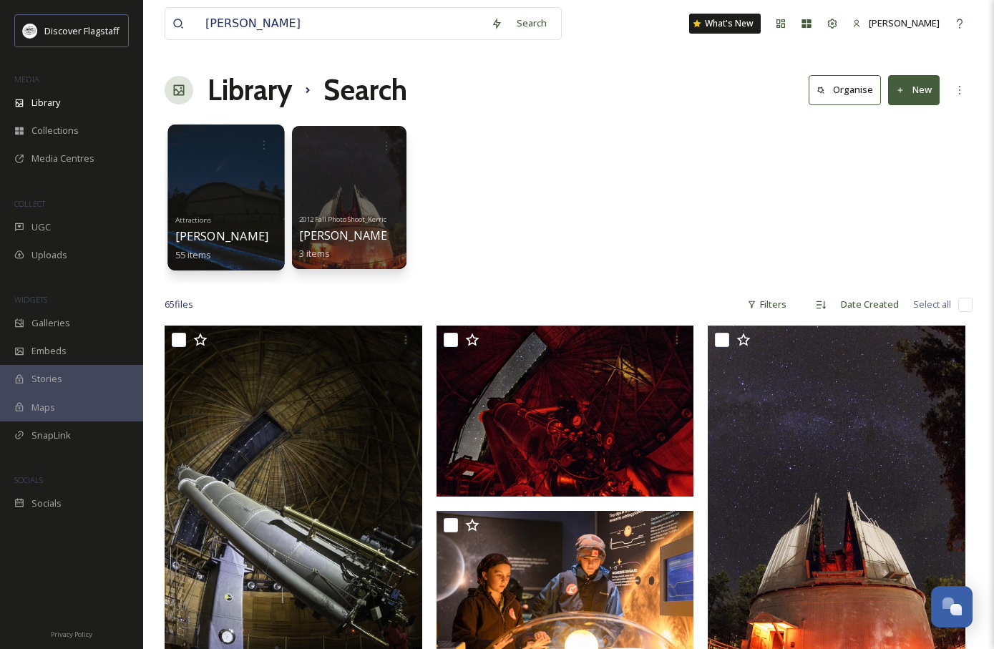
click at [207, 242] on span "[PERSON_NAME]" at bounding box center [222, 236] width 94 height 16
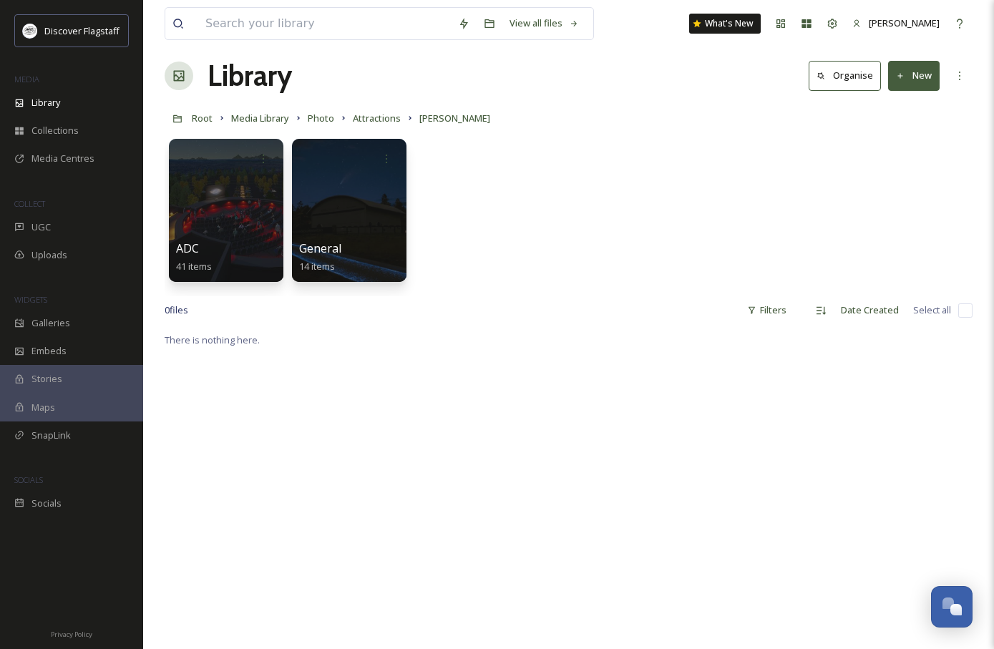
scroll to position [3, 0]
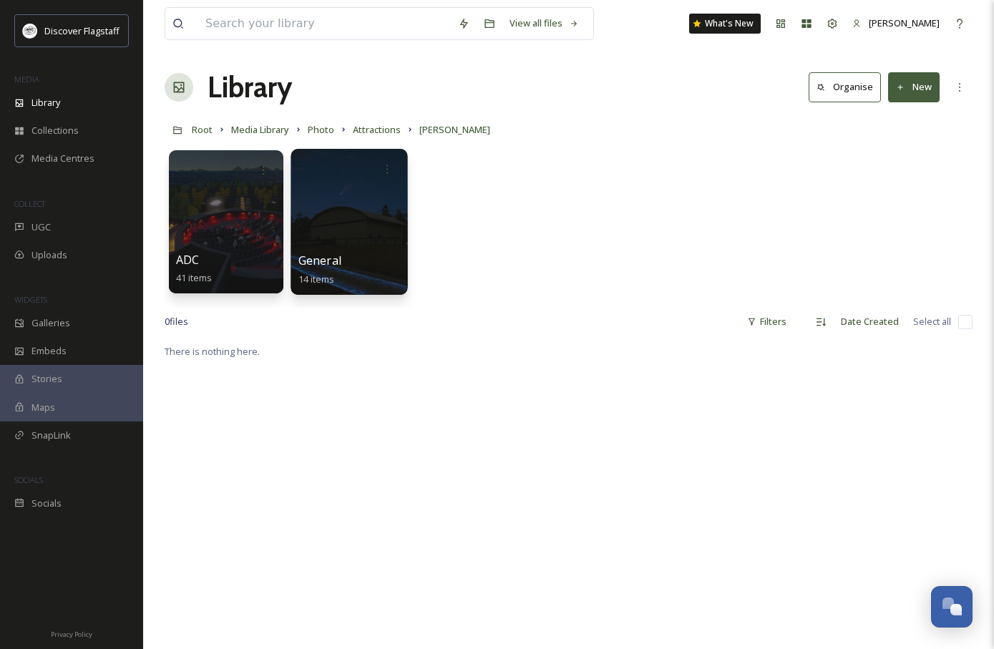
click at [320, 263] on span "General" at bounding box center [319, 261] width 43 height 16
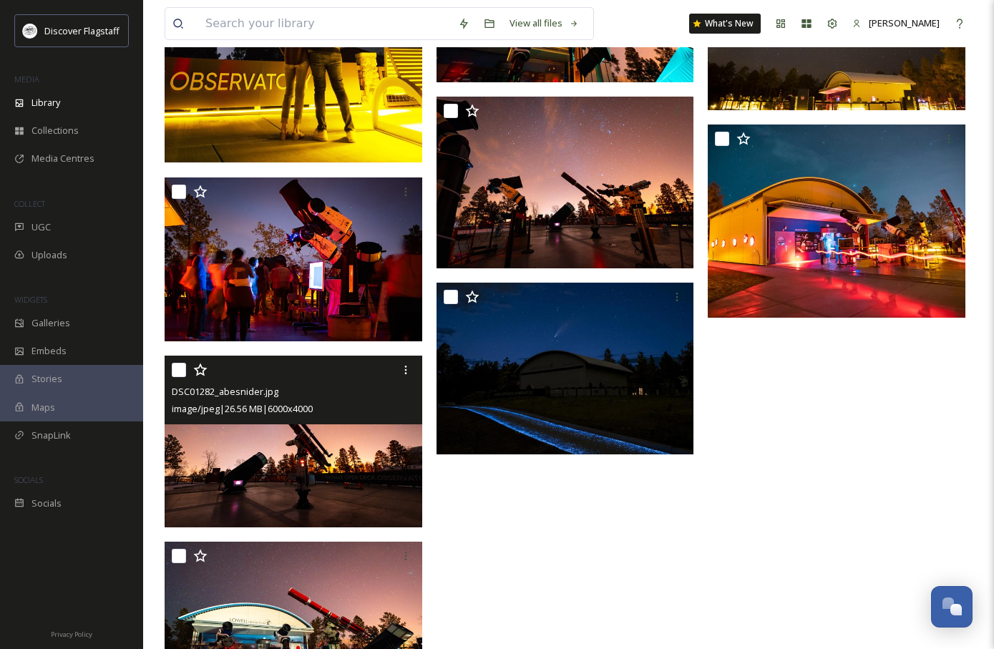
scroll to position [718, 0]
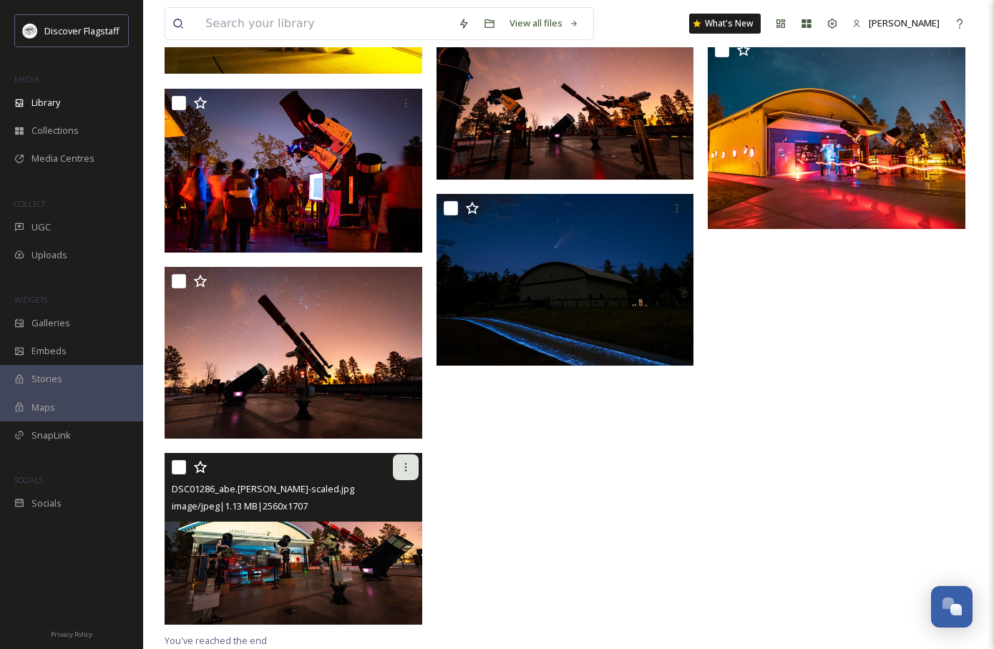
click at [407, 467] on icon at bounding box center [405, 467] width 11 height 11
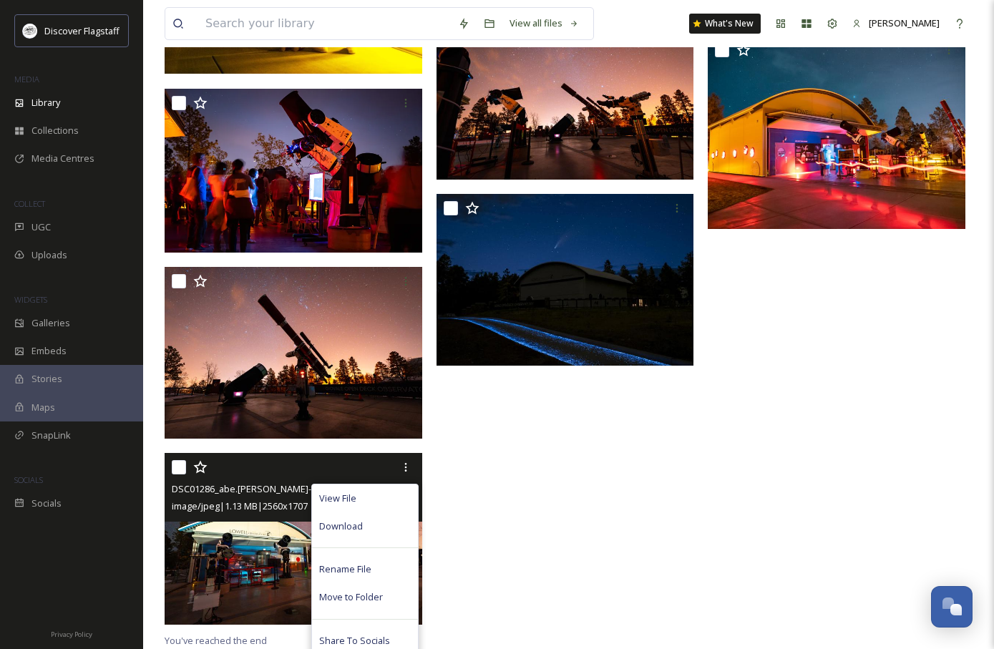
click at [359, 525] on span "Download" at bounding box center [341, 527] width 44 height 14
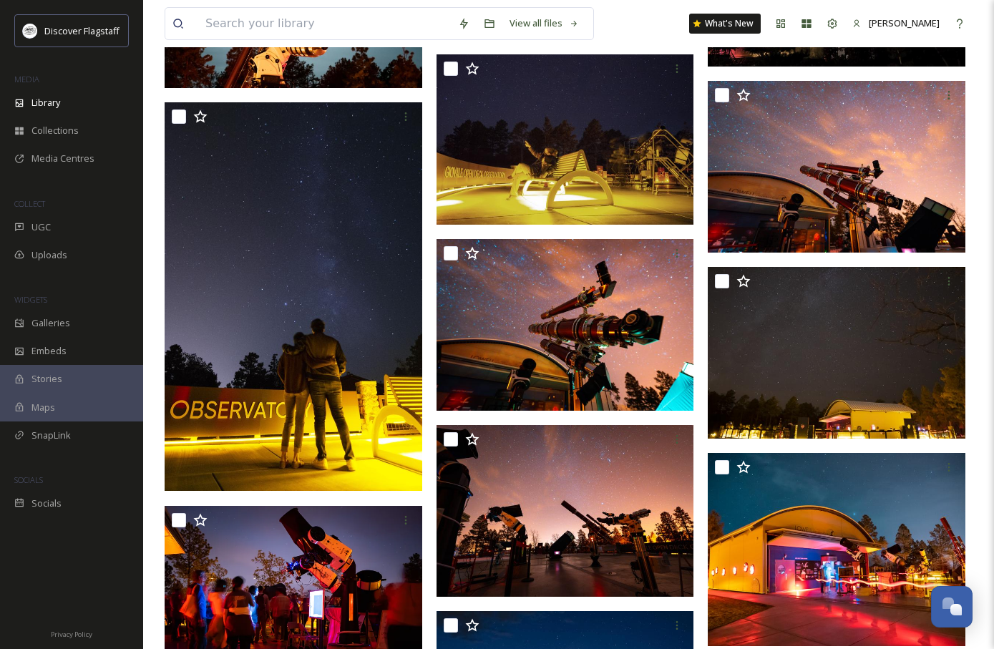
scroll to position [291, 0]
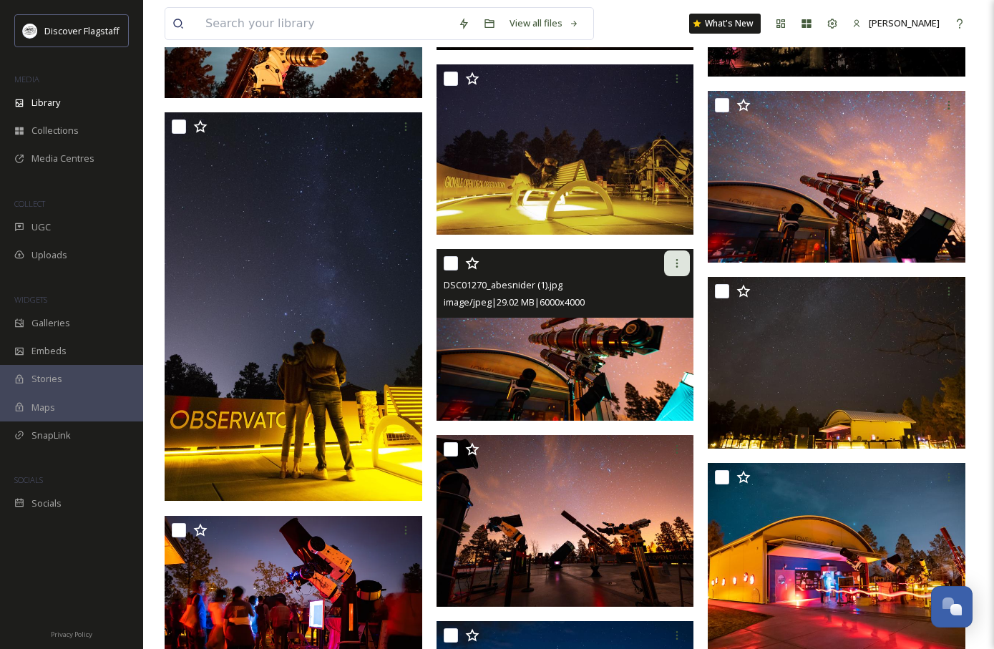
click at [678, 265] on icon at bounding box center [676, 263] width 11 height 11
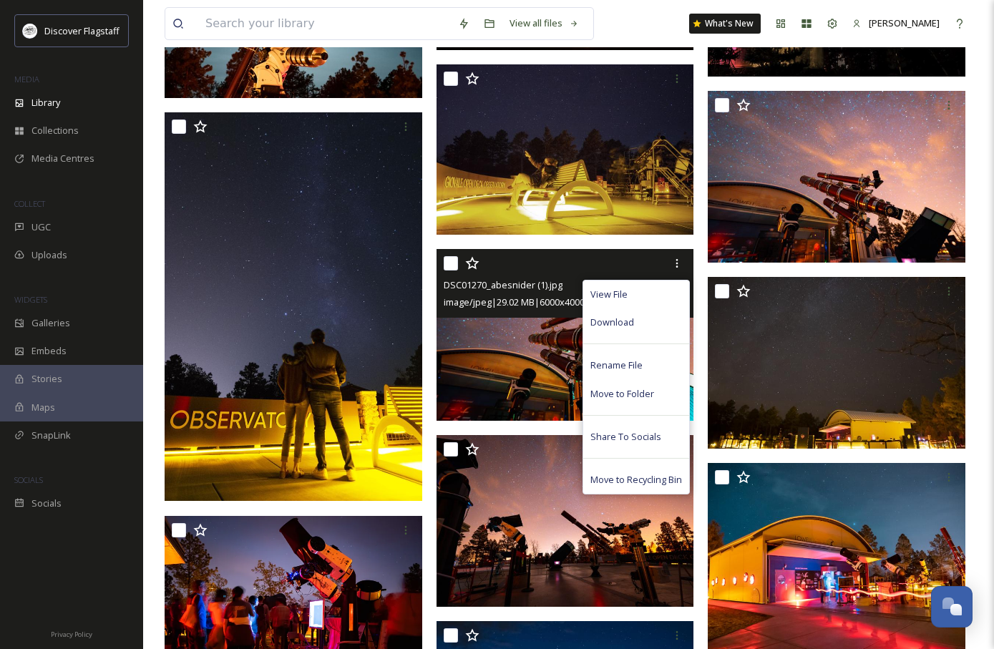
click at [643, 313] on div "Download" at bounding box center [636, 322] width 106 height 28
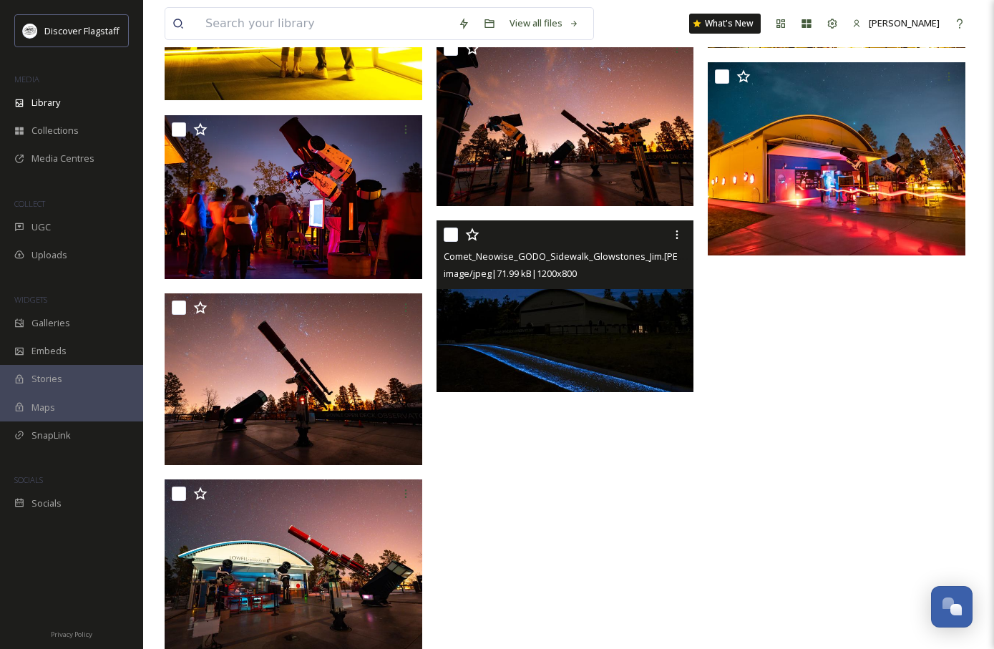
scroll to position [718, 0]
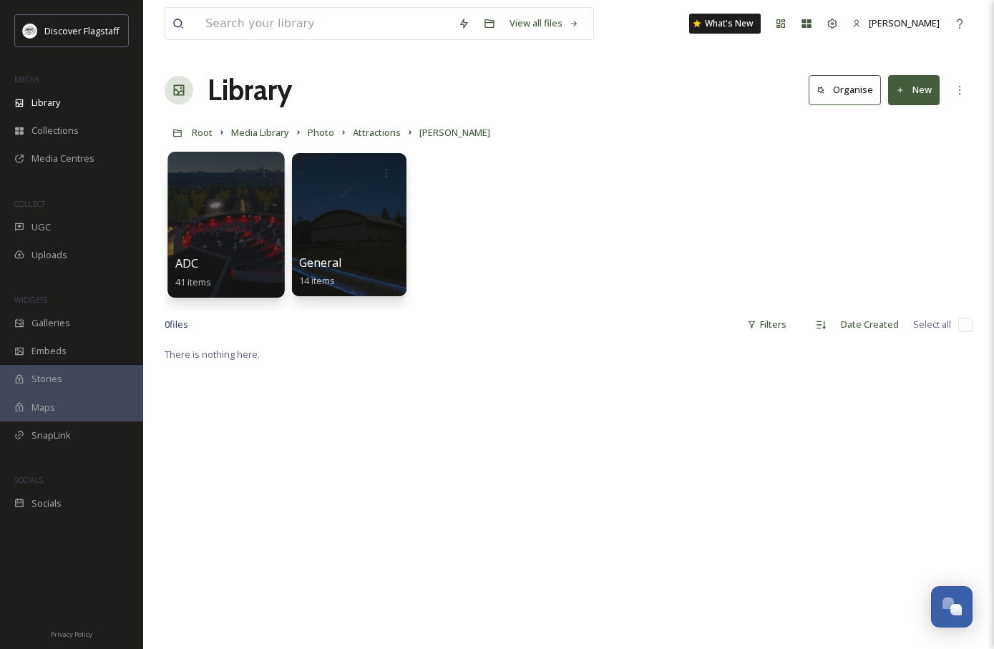
click at [221, 237] on div at bounding box center [225, 225] width 117 height 146
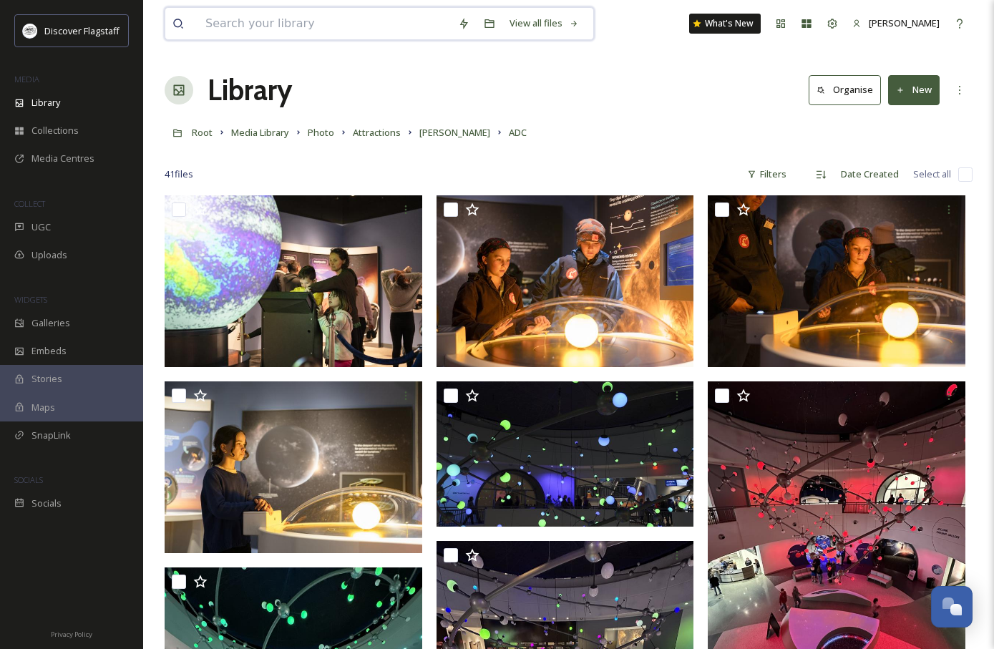
click at [269, 23] on input at bounding box center [324, 23] width 253 height 31
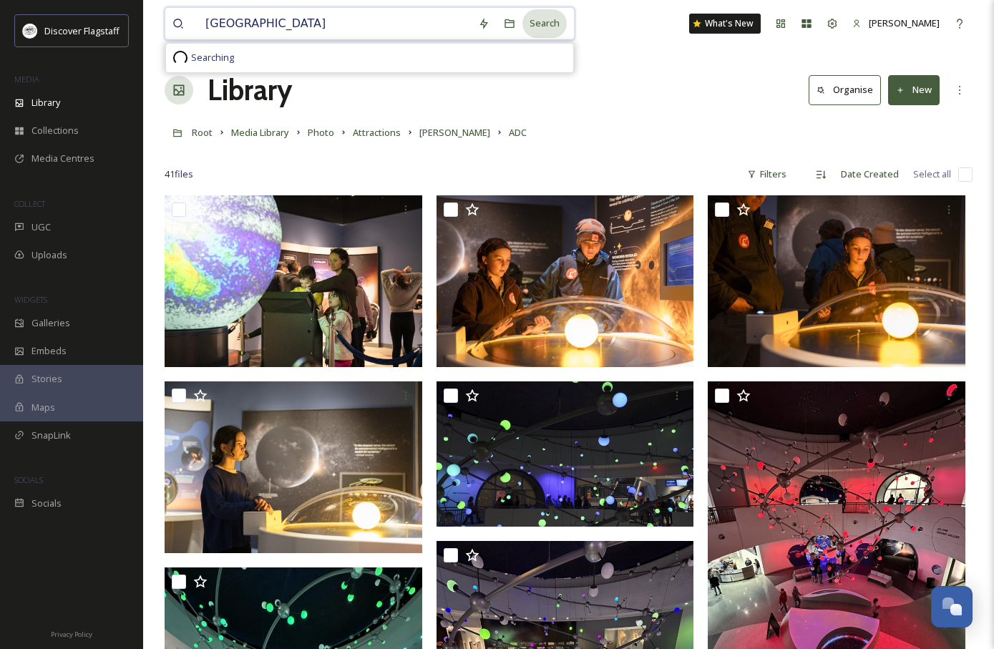
type input "[GEOGRAPHIC_DATA]"
click at [530, 23] on div "Search" at bounding box center [544, 23] width 44 height 28
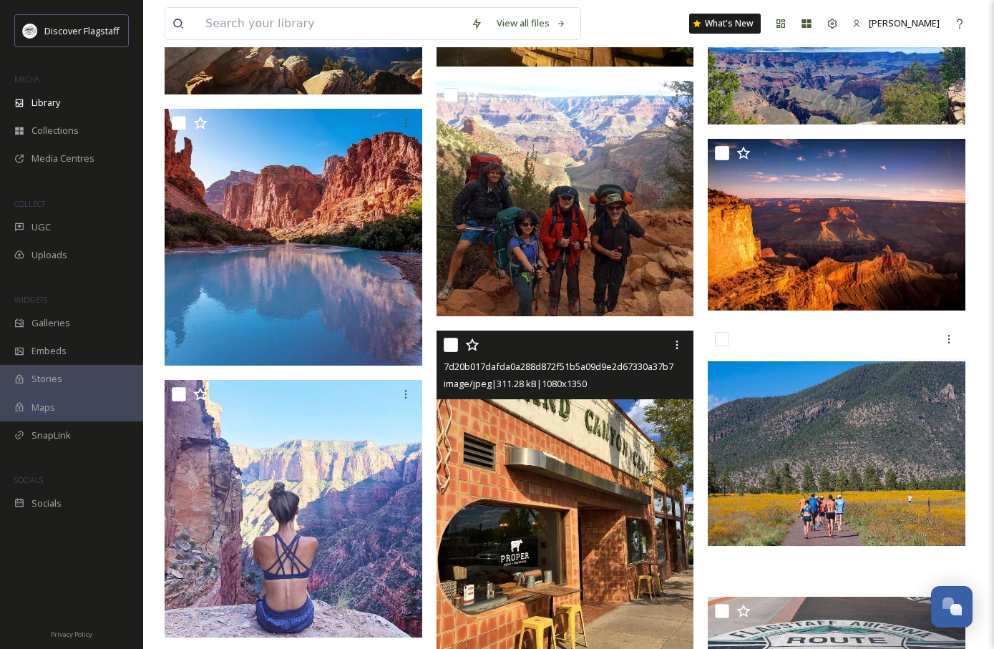
scroll to position [17044, 0]
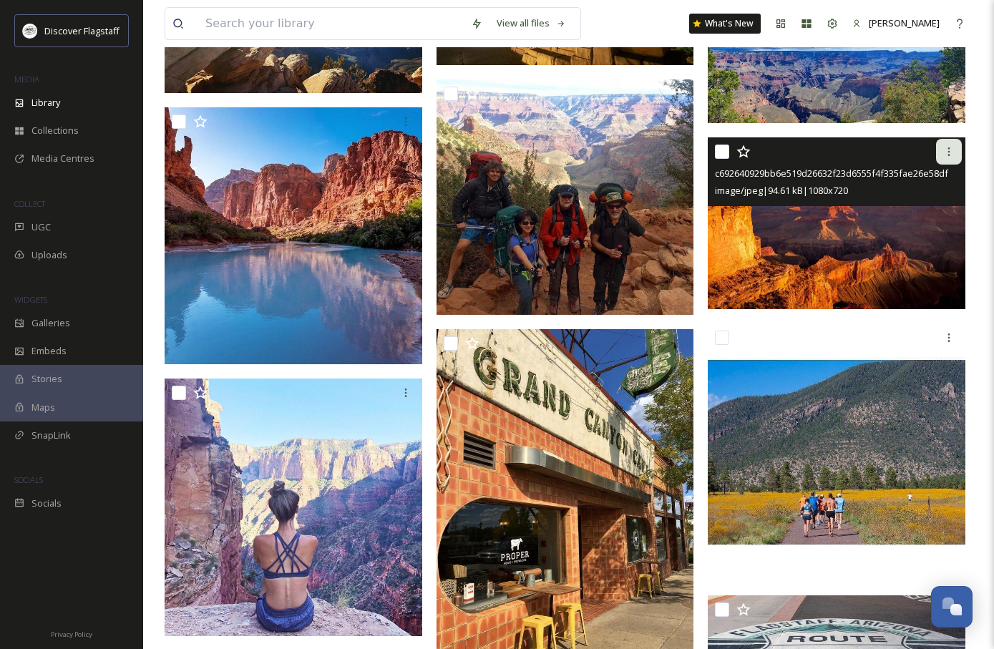
click at [950, 155] on icon at bounding box center [948, 151] width 11 height 11
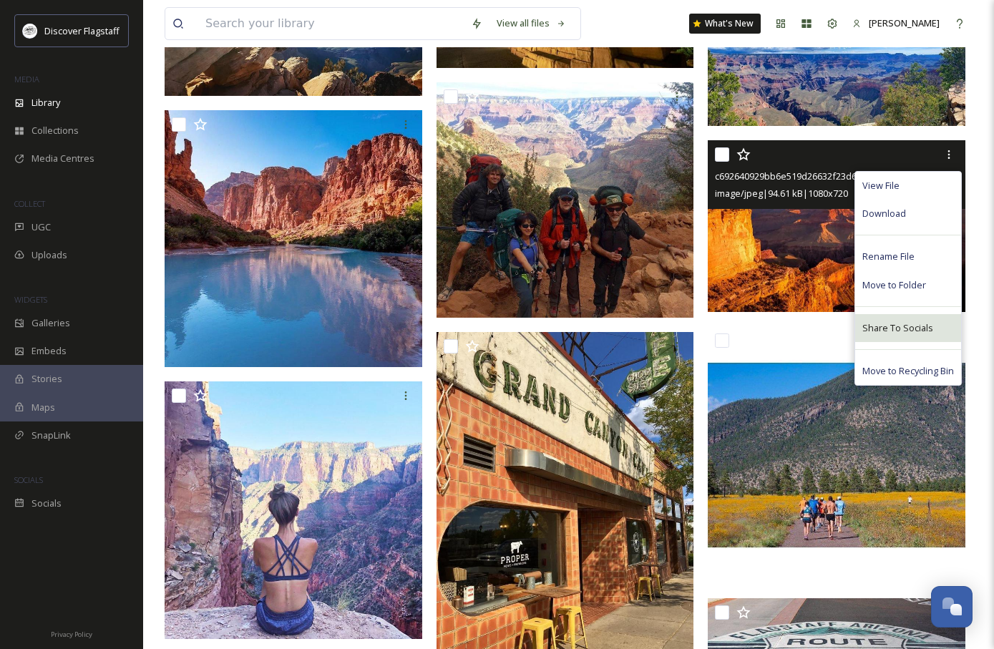
scroll to position [17041, 0]
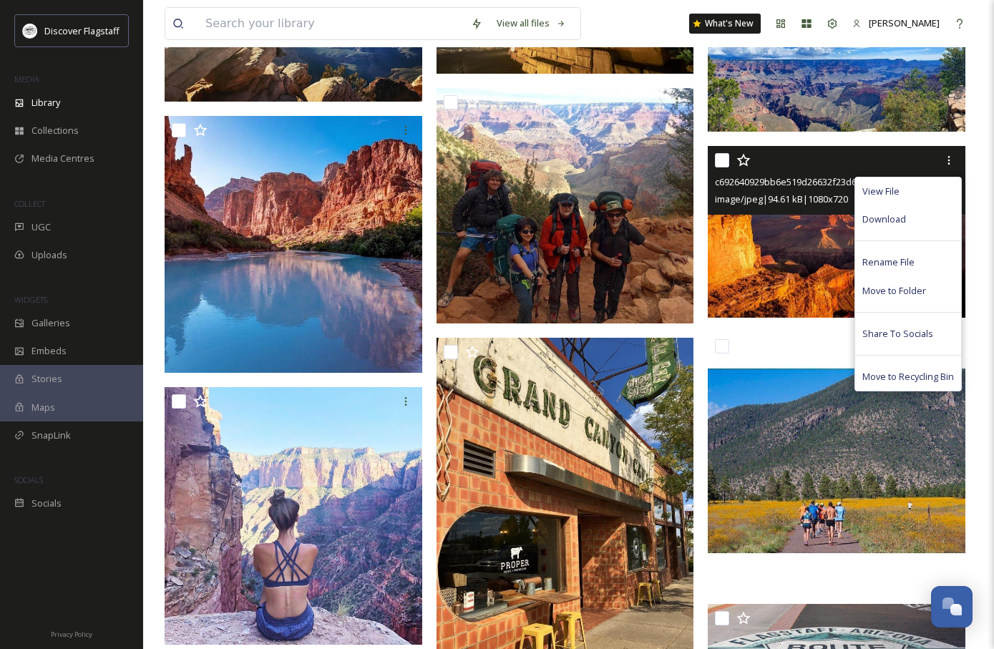
click at [910, 210] on div "Download" at bounding box center [908, 219] width 106 height 28
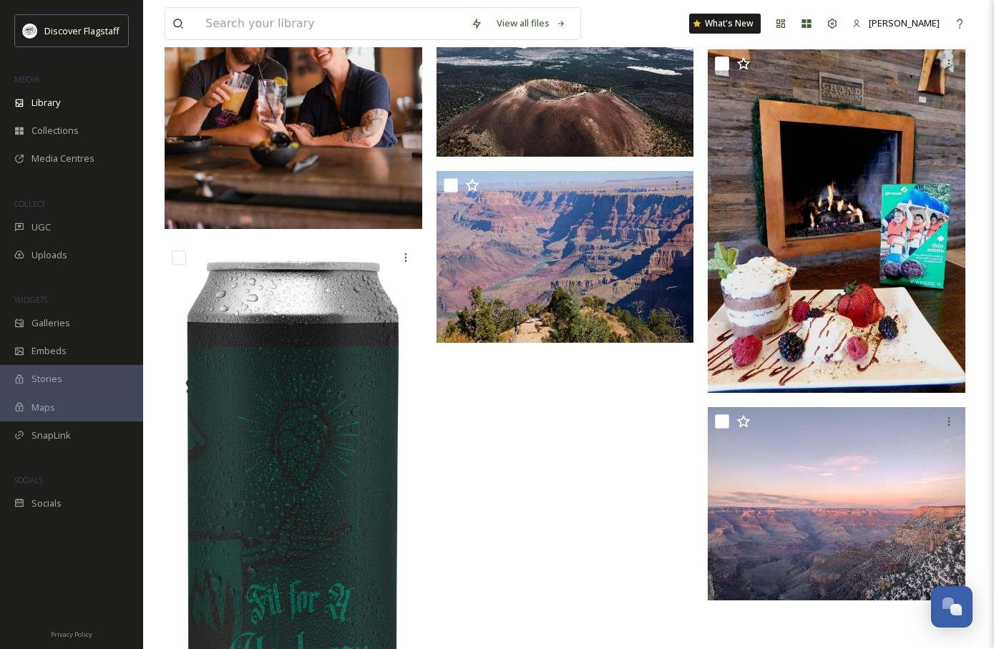
scroll to position [19525, 0]
